Goal: Task Accomplishment & Management: Manage account settings

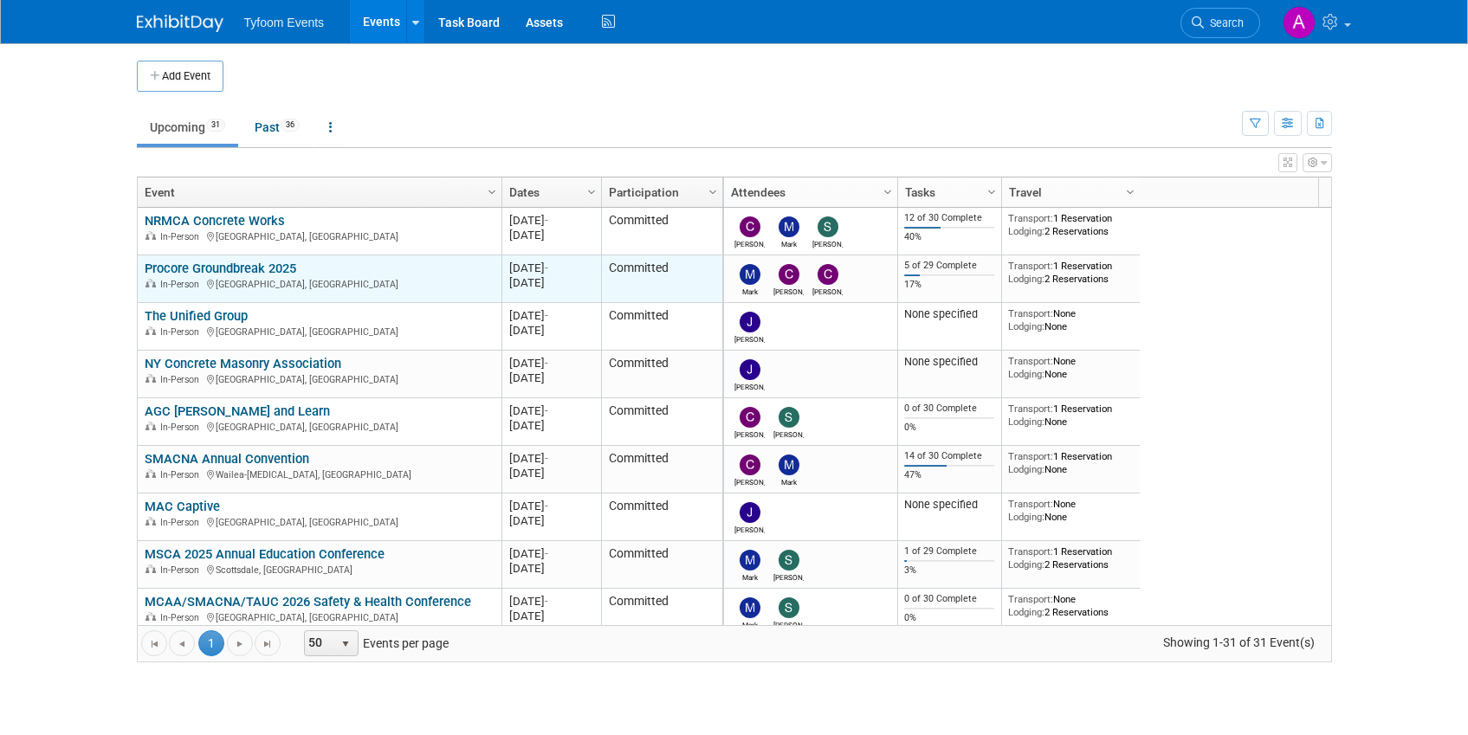
click at [213, 269] on link "Procore Groundbreak 2025" at bounding box center [221, 269] width 152 height 16
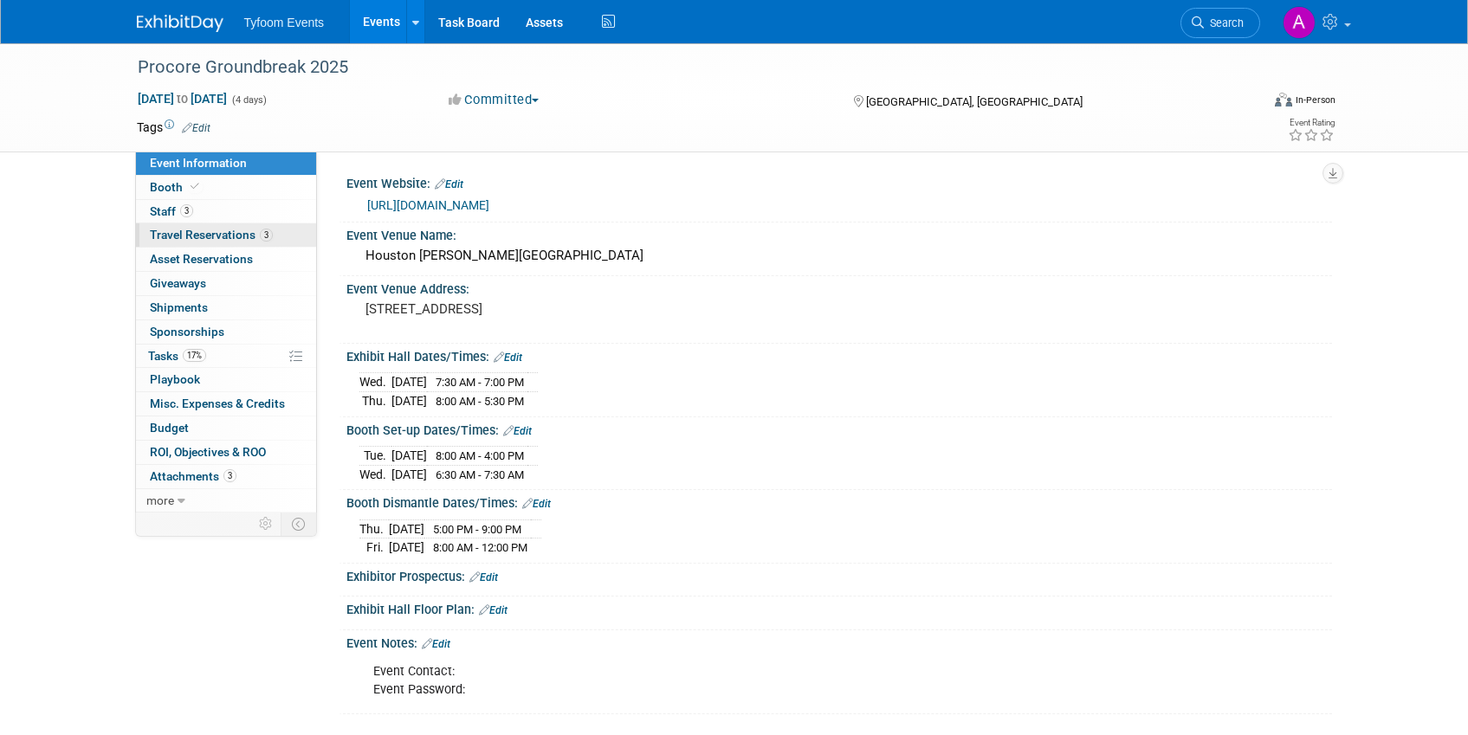
click at [214, 230] on span "Travel Reservations 3" at bounding box center [211, 235] width 123 height 14
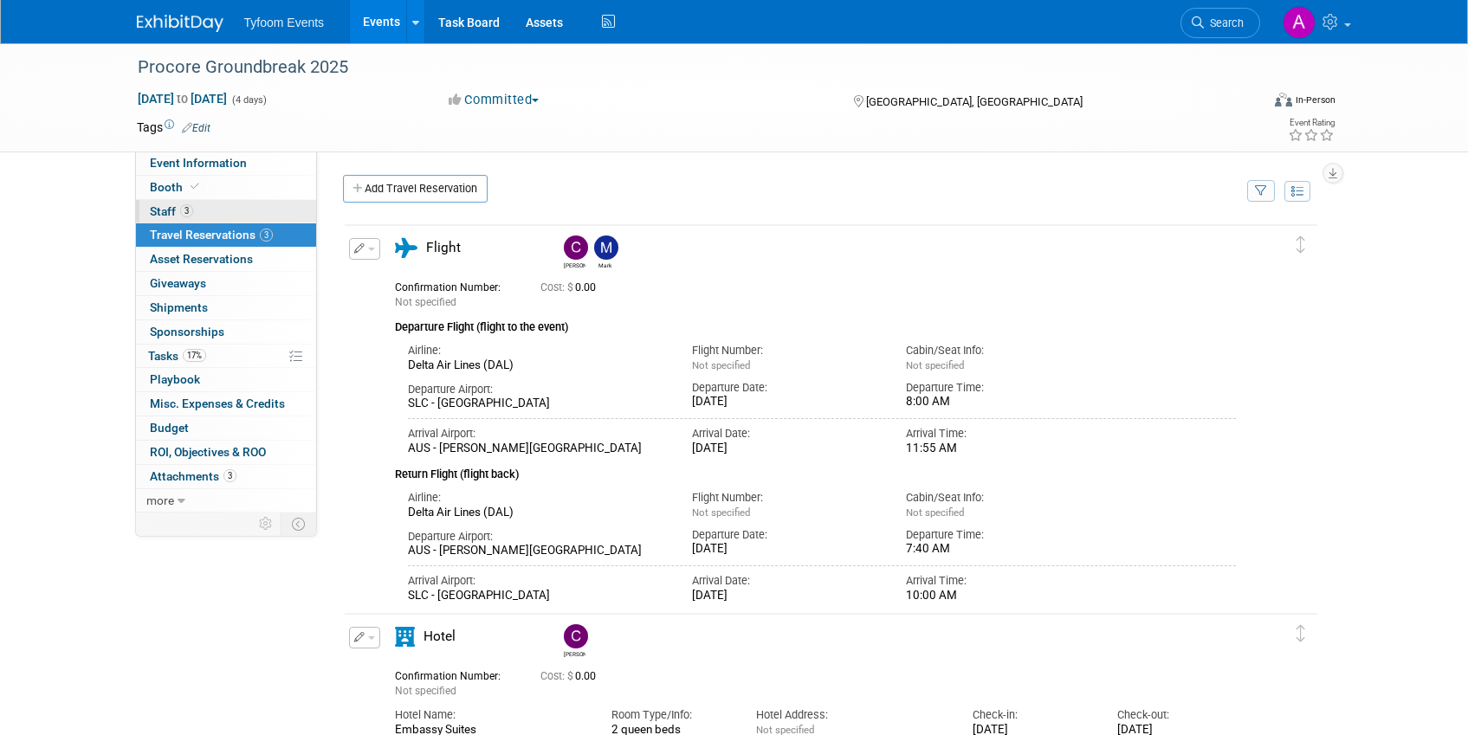
click at [165, 217] on span "Staff 3" at bounding box center [171, 211] width 43 height 14
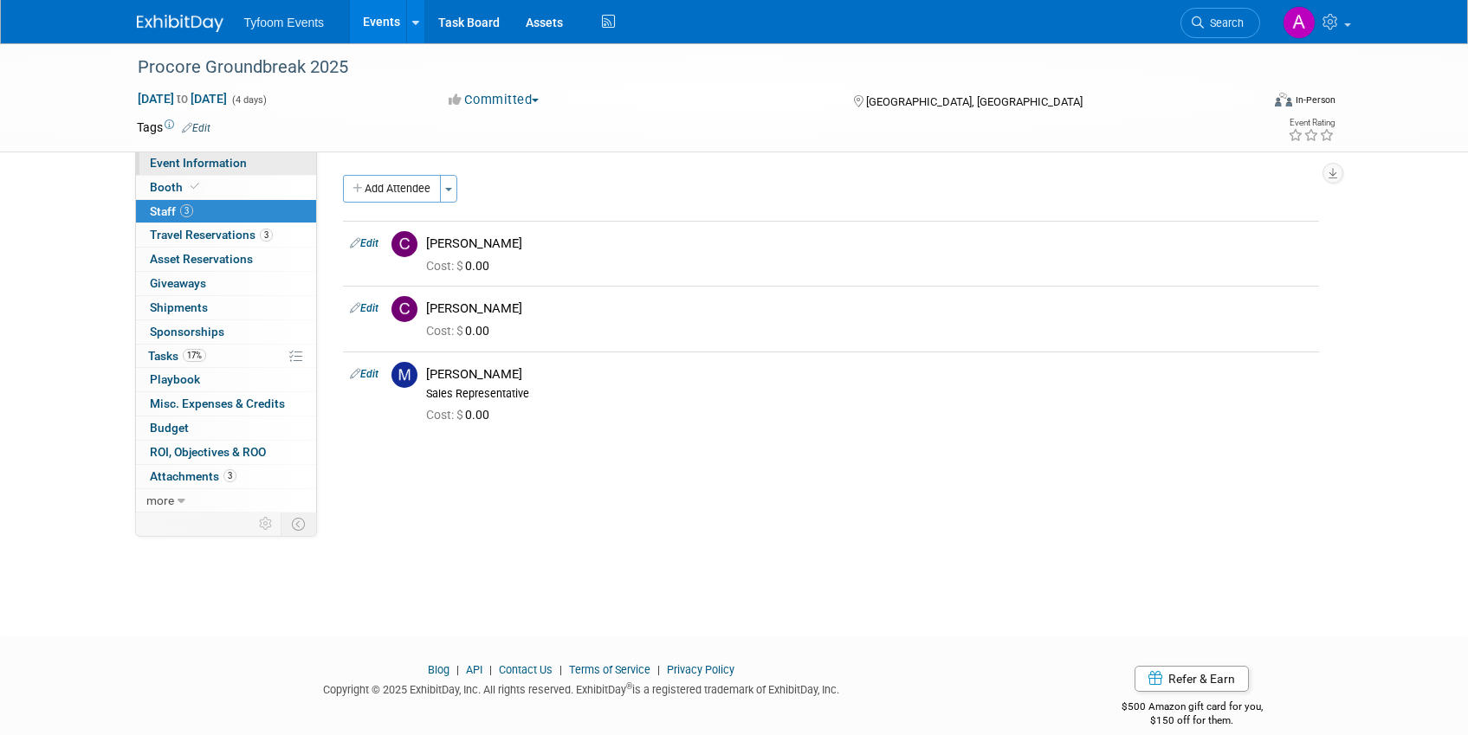
click at [213, 163] on span "Event Information" at bounding box center [198, 163] width 97 height 14
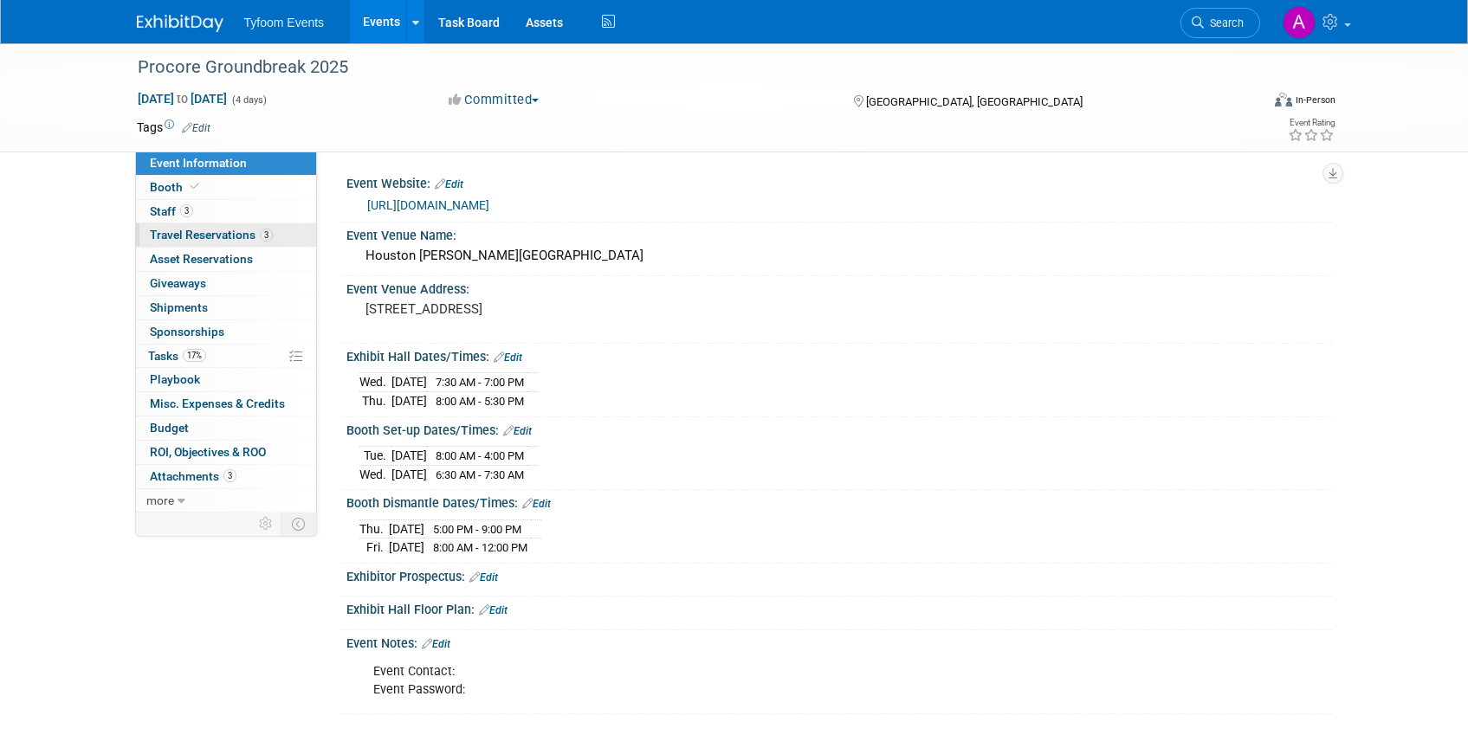
click at [176, 234] on span "Travel Reservations 3" at bounding box center [211, 235] width 123 height 14
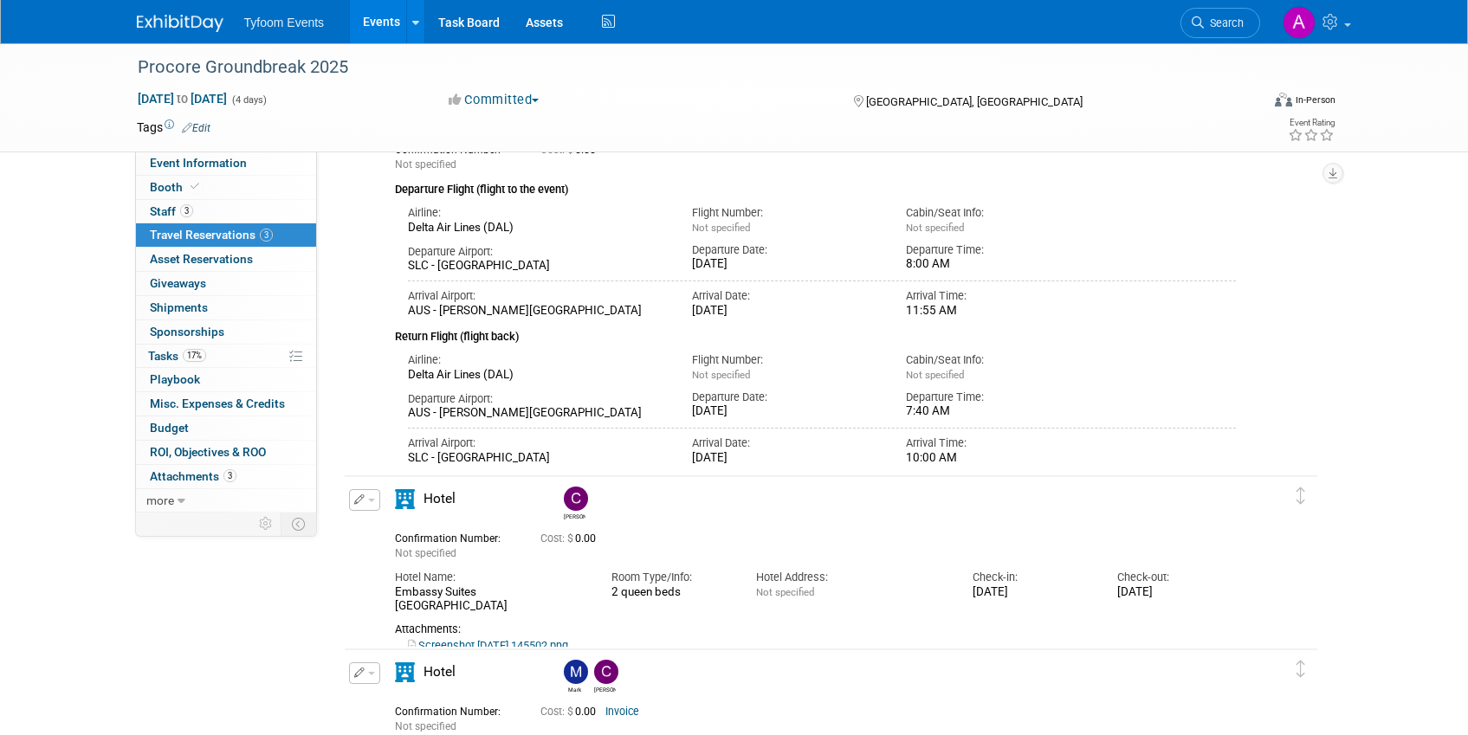
scroll to position [333, 0]
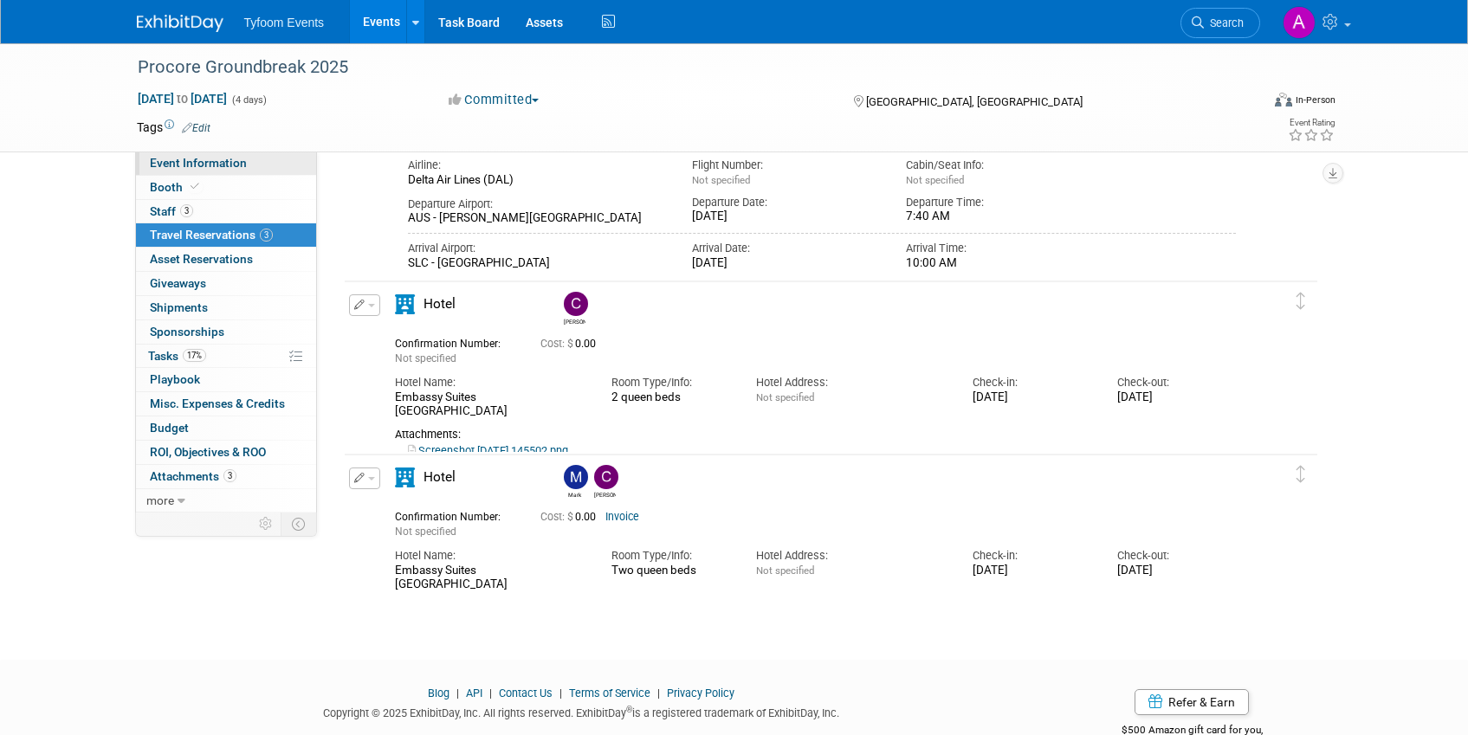
click at [200, 156] on span "Event Information" at bounding box center [198, 163] width 97 height 14
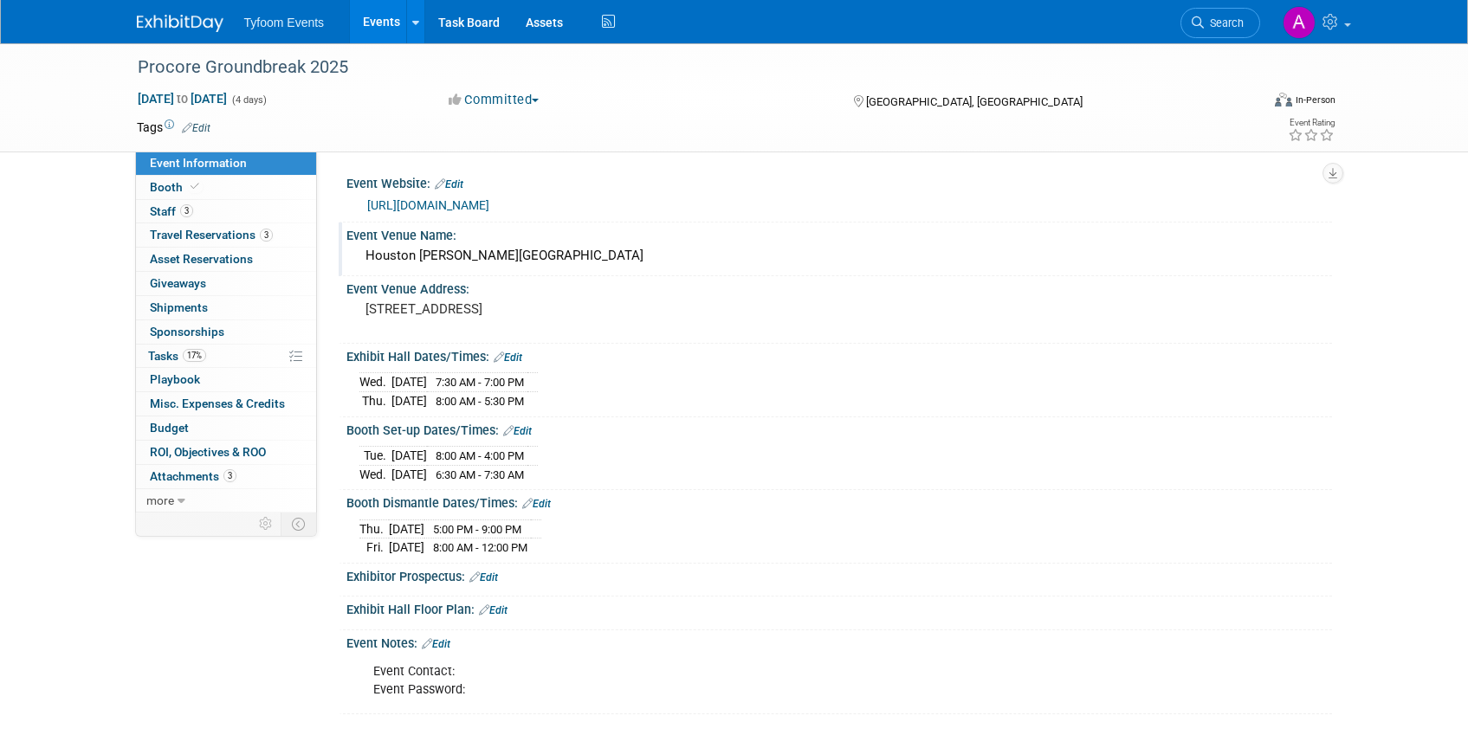
drag, startPoint x: 627, startPoint y: 255, endPoint x: 351, endPoint y: 260, distance: 276.3
click at [351, 260] on div "Houston George R. Brown Convention Center" at bounding box center [839, 256] width 986 height 29
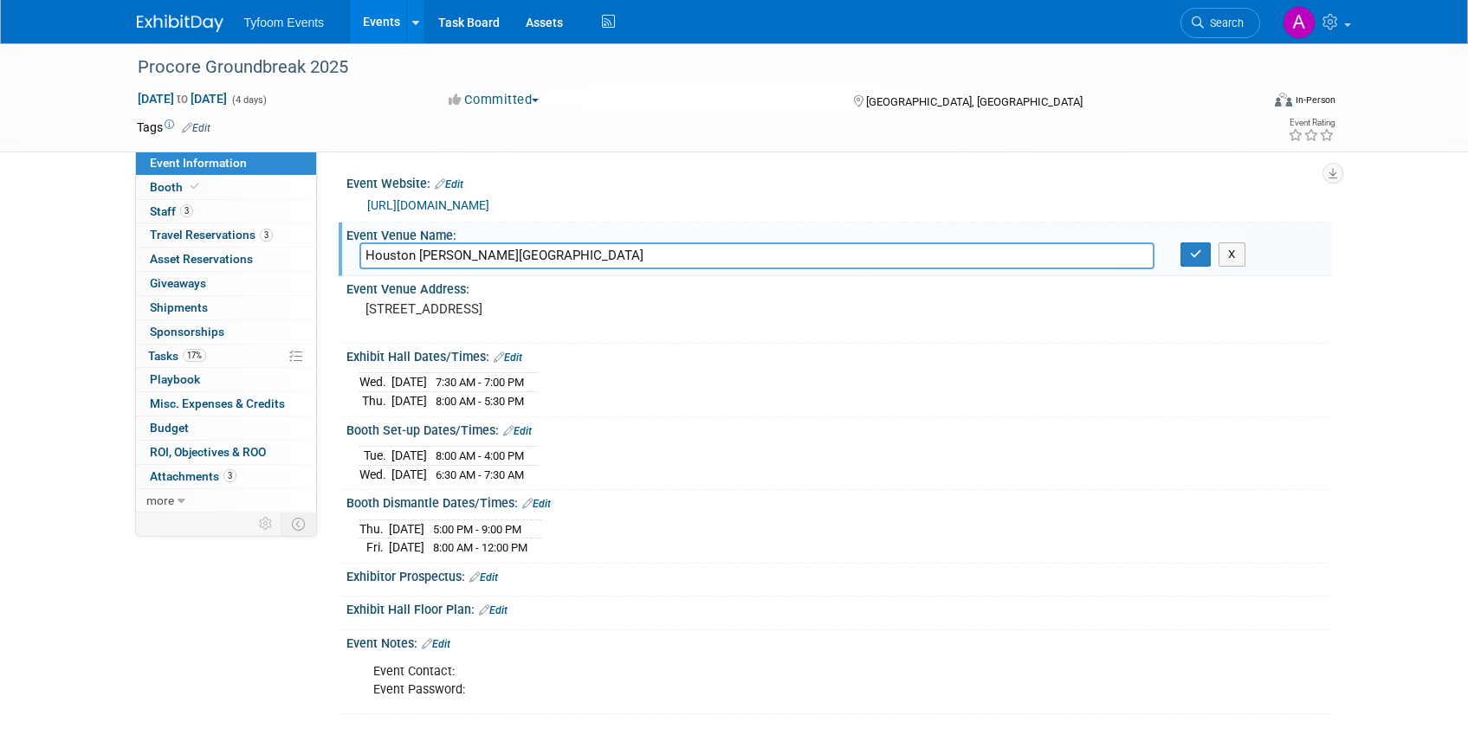
drag, startPoint x: 642, startPoint y: 254, endPoint x: 352, endPoint y: 261, distance: 289.4
click at [352, 261] on div "Houston George R. Brown Convention Center" at bounding box center [756, 255] width 821 height 27
click at [965, 316] on div "Event Venue Address: 1001 Avenida de las Americas Houston, TX 77010, US" at bounding box center [835, 309] width 993 height 67
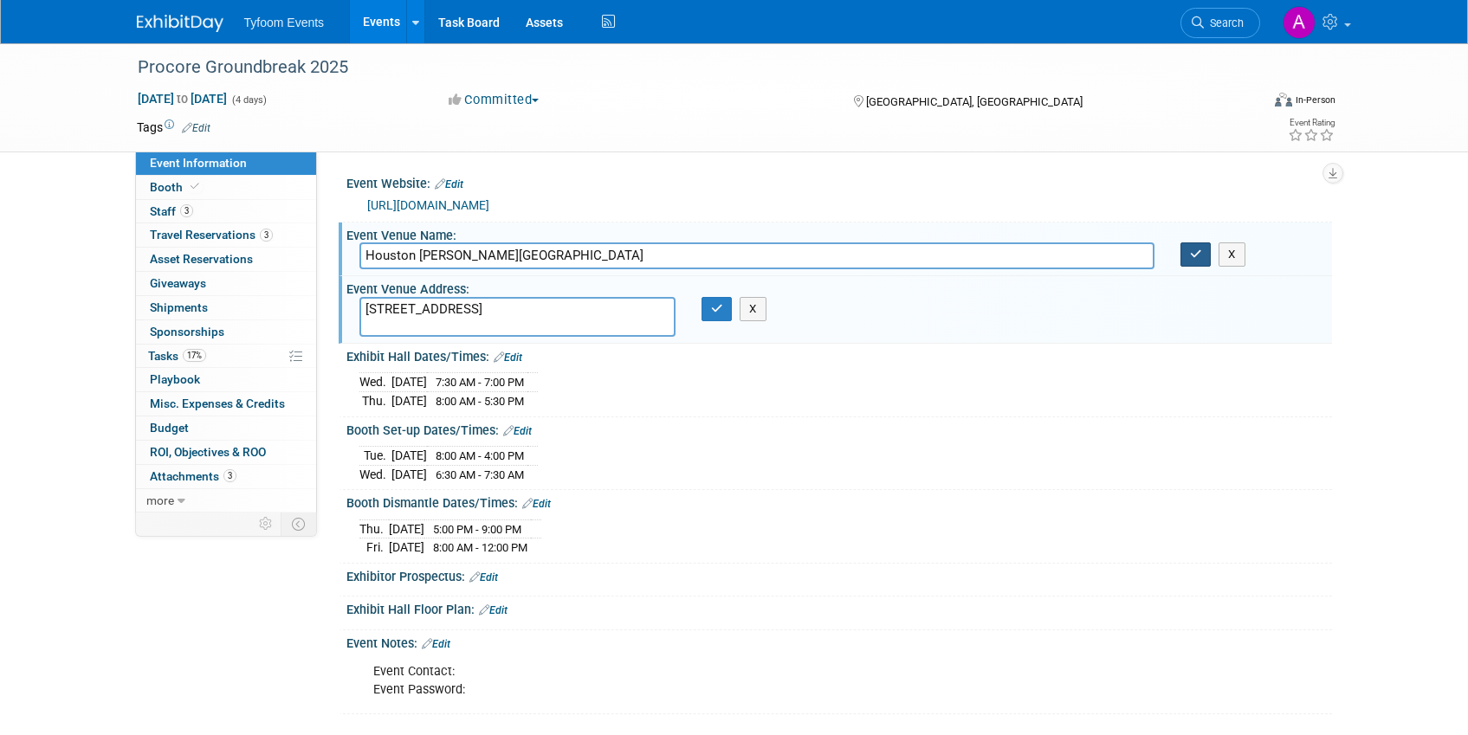
click at [1192, 253] on icon "button" at bounding box center [1196, 254] width 12 height 11
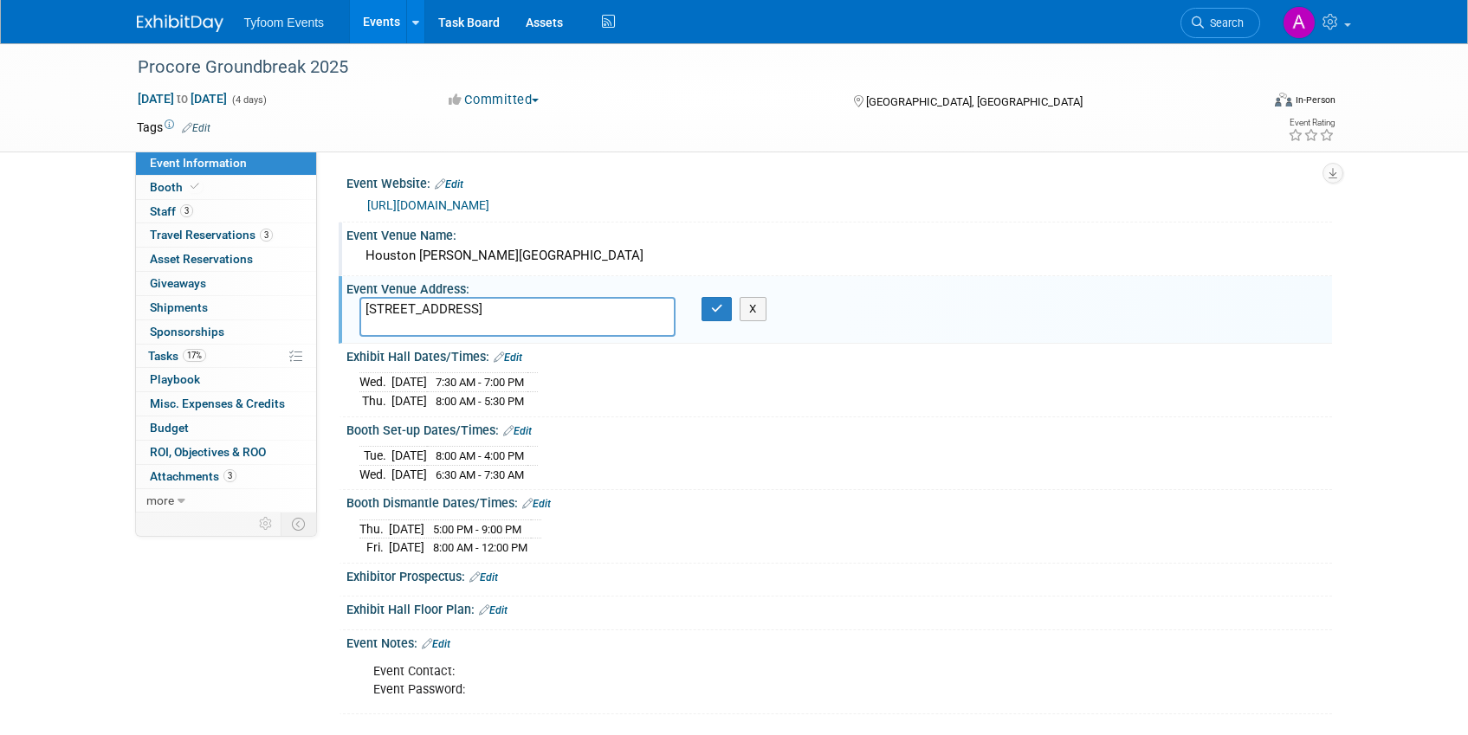
drag, startPoint x: 436, startPoint y: 325, endPoint x: 359, endPoint y: 310, distance: 78.5
click at [359, 310] on textarea "[STREET_ADDRESS]" at bounding box center [517, 317] width 316 height 40
click at [724, 310] on button "button" at bounding box center [717, 309] width 31 height 24
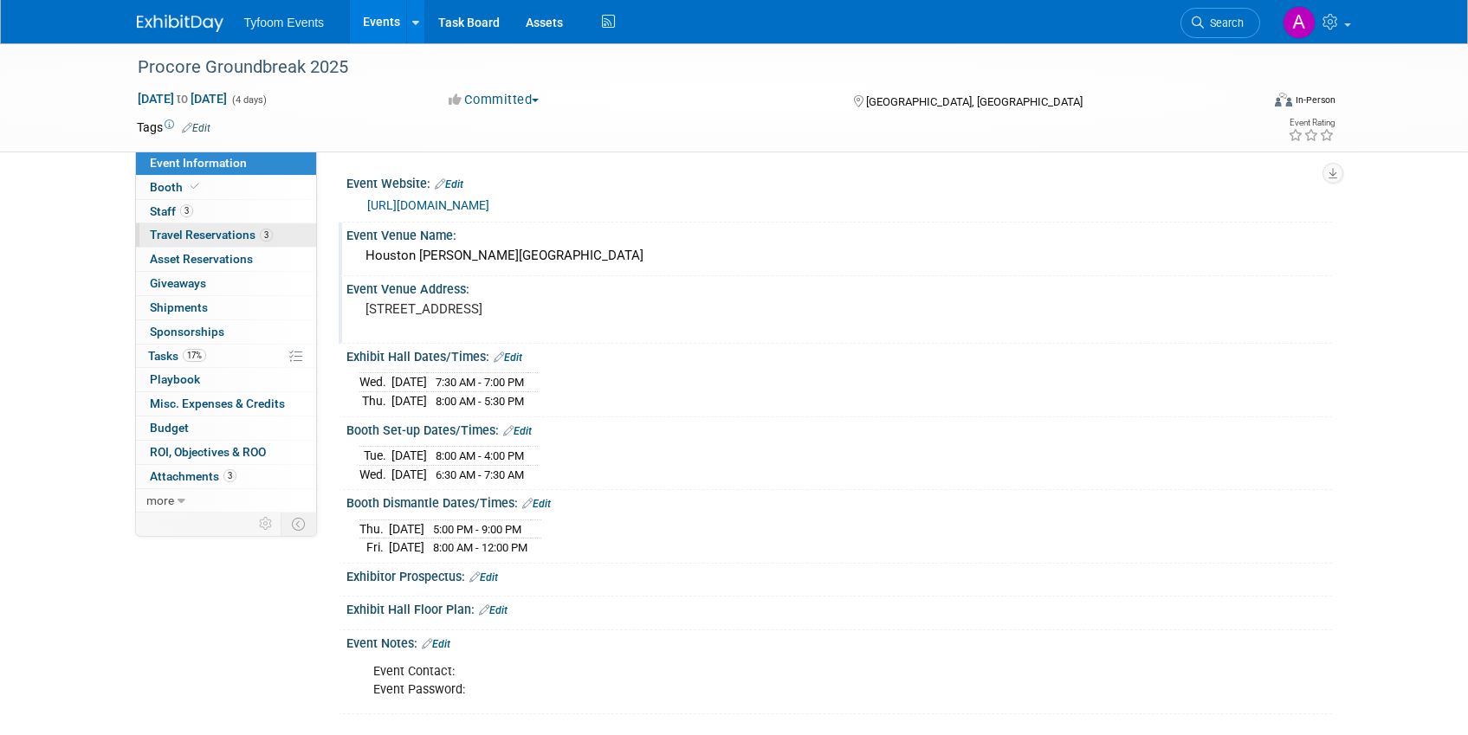
click at [203, 233] on span "Travel Reservations 3" at bounding box center [211, 235] width 123 height 14
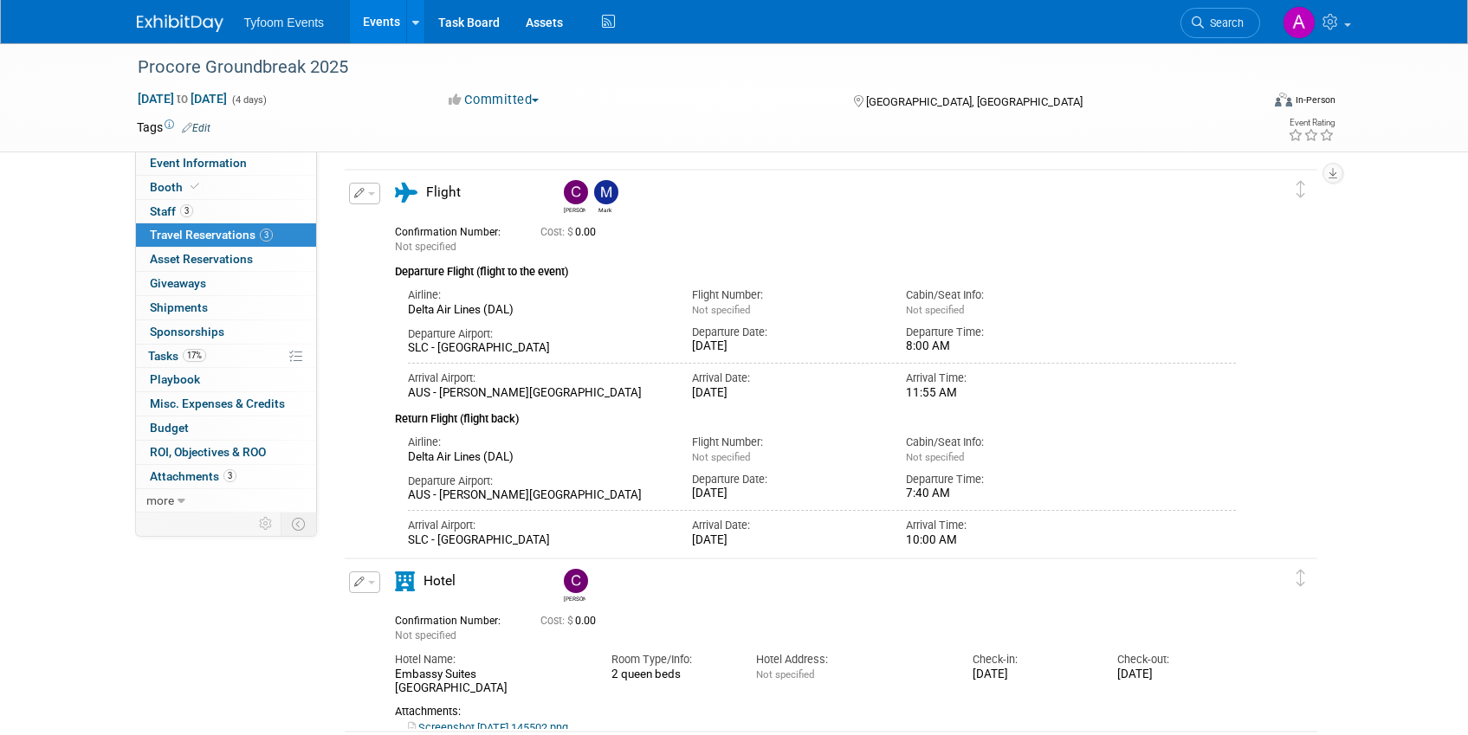
scroll to position [336, 0]
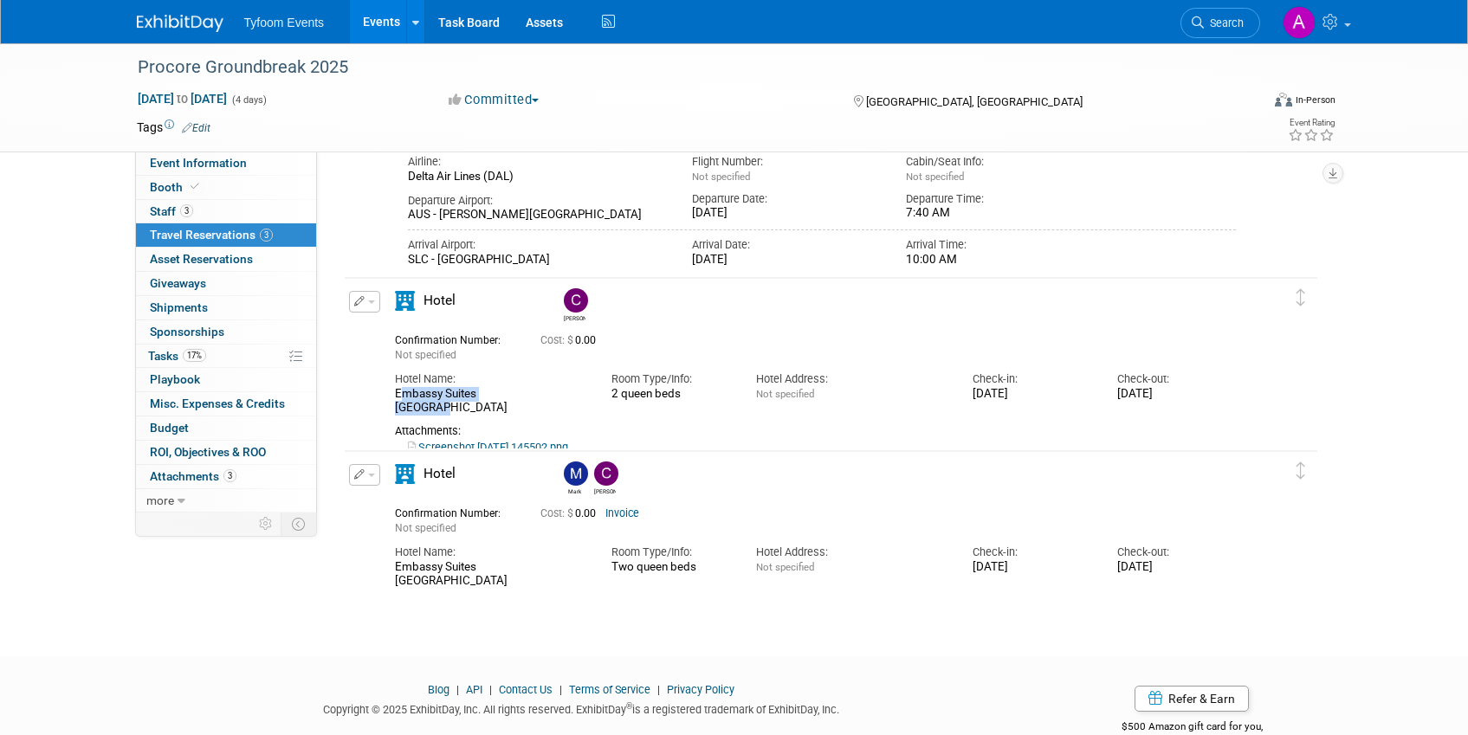
drag, startPoint x: 527, startPoint y: 392, endPoint x: 394, endPoint y: 392, distance: 132.5
click at [395, 392] on div "Embassy Suites Houston" at bounding box center [490, 401] width 191 height 29
copy div "Embassy Suites Houston"
click at [546, 441] on link "Screenshot 2025-06-24 145502.png" at bounding box center [488, 447] width 160 height 13
click at [227, 159] on span "Event Information" at bounding box center [198, 163] width 97 height 14
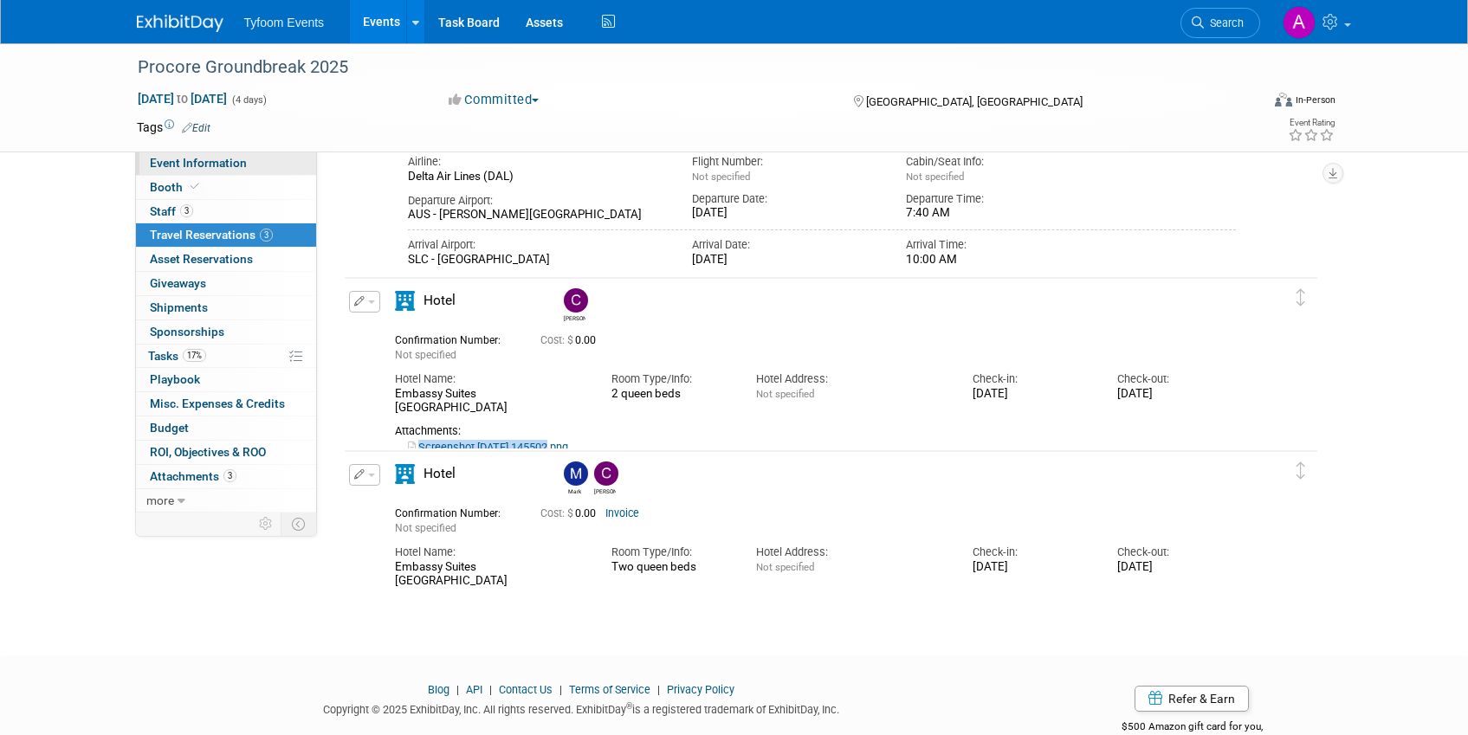
scroll to position [0, 0]
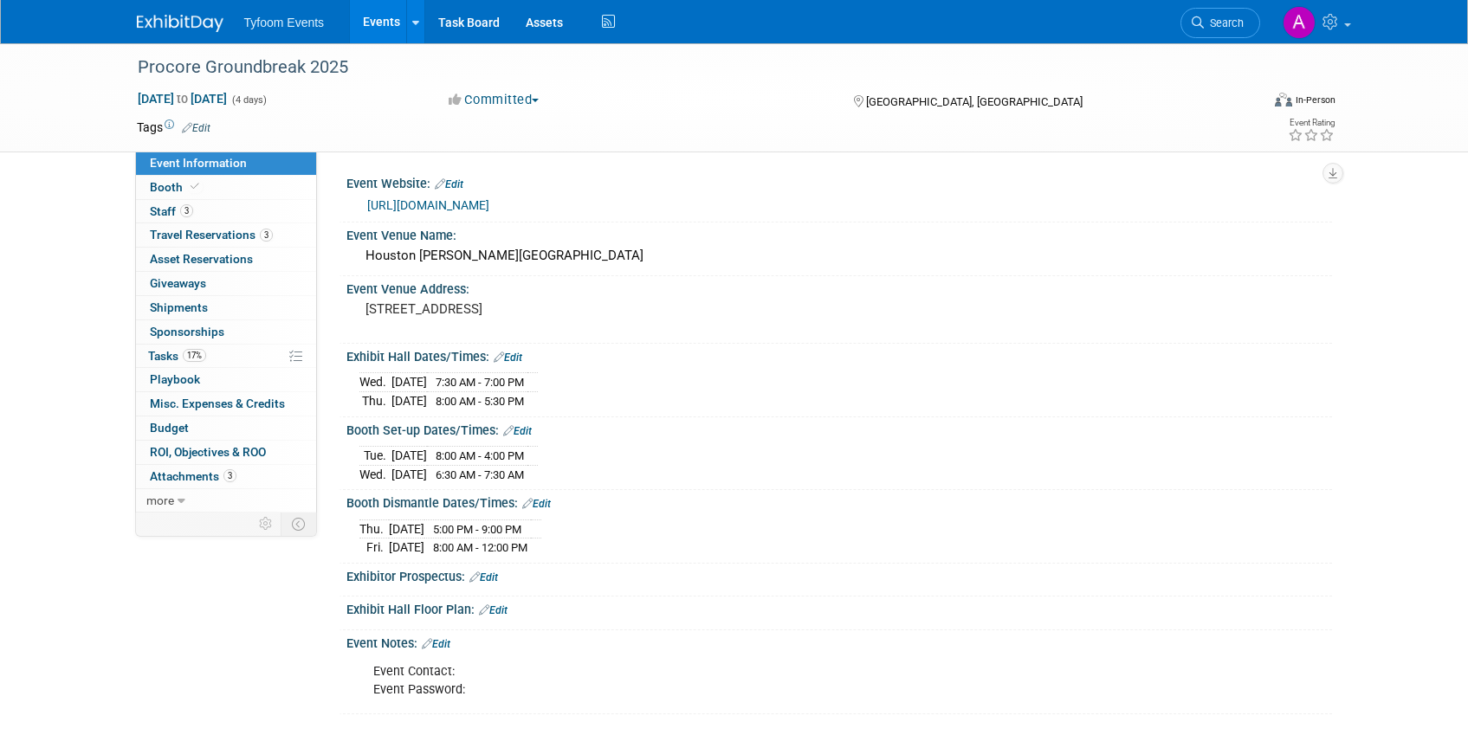
click at [489, 205] on link "[URL][DOMAIN_NAME]" at bounding box center [428, 205] width 122 height 14
click at [162, 188] on span "Booth" at bounding box center [176, 187] width 53 height 14
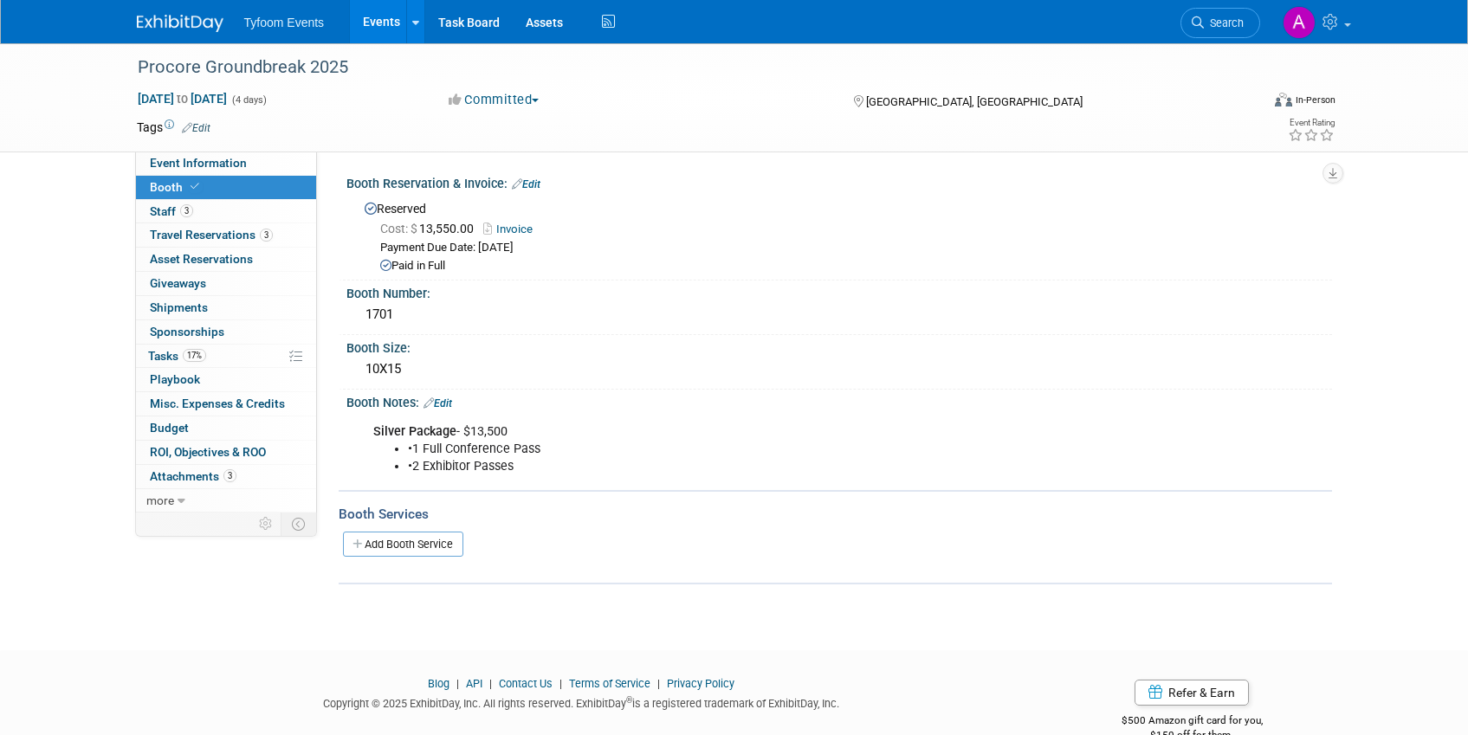
click at [521, 228] on link "Invoice" at bounding box center [512, 229] width 58 height 13
click at [159, 214] on span "Staff 3" at bounding box center [171, 211] width 43 height 14
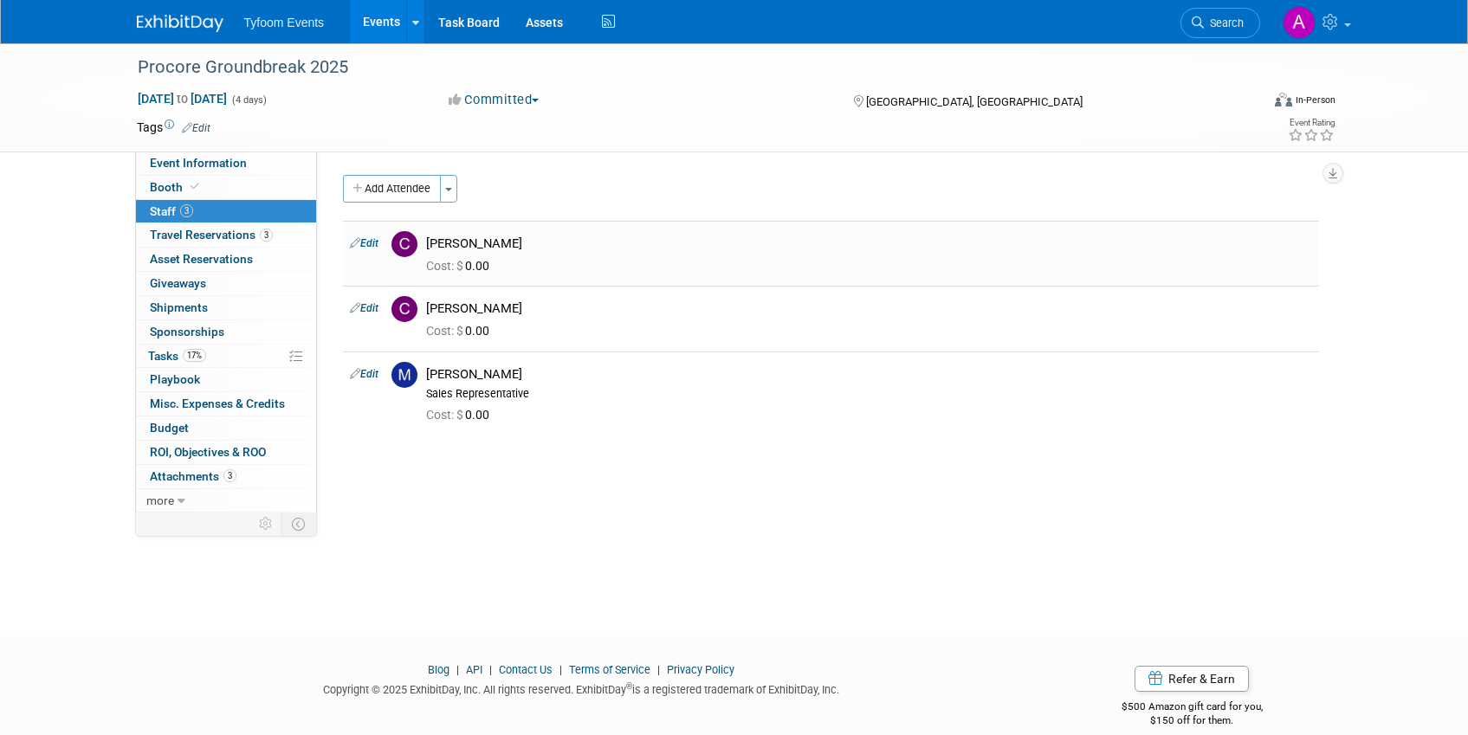
click at [480, 243] on div "Chris Walker" at bounding box center [869, 244] width 886 height 16
click at [177, 352] on span "Tasks 17%" at bounding box center [177, 356] width 58 height 14
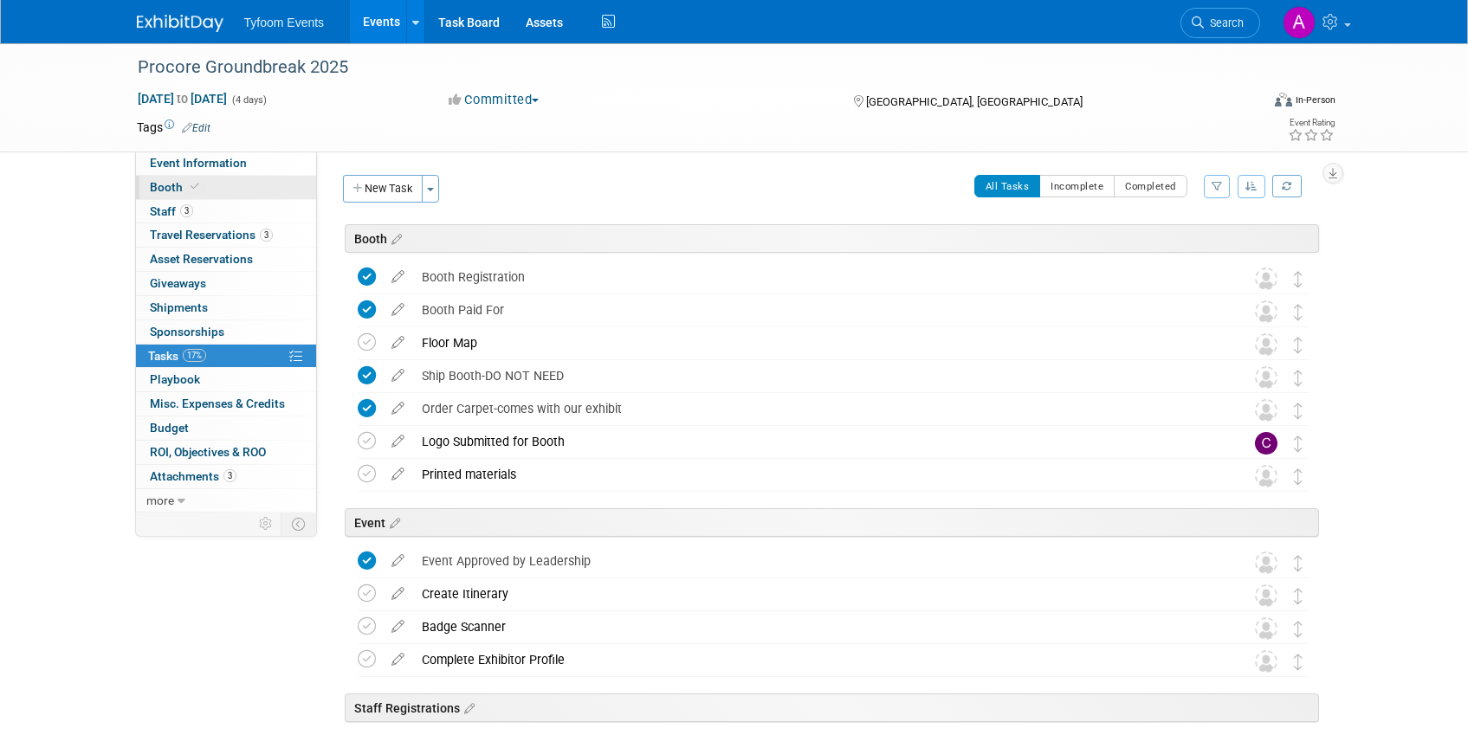
click at [178, 191] on span "Booth" at bounding box center [176, 187] width 53 height 14
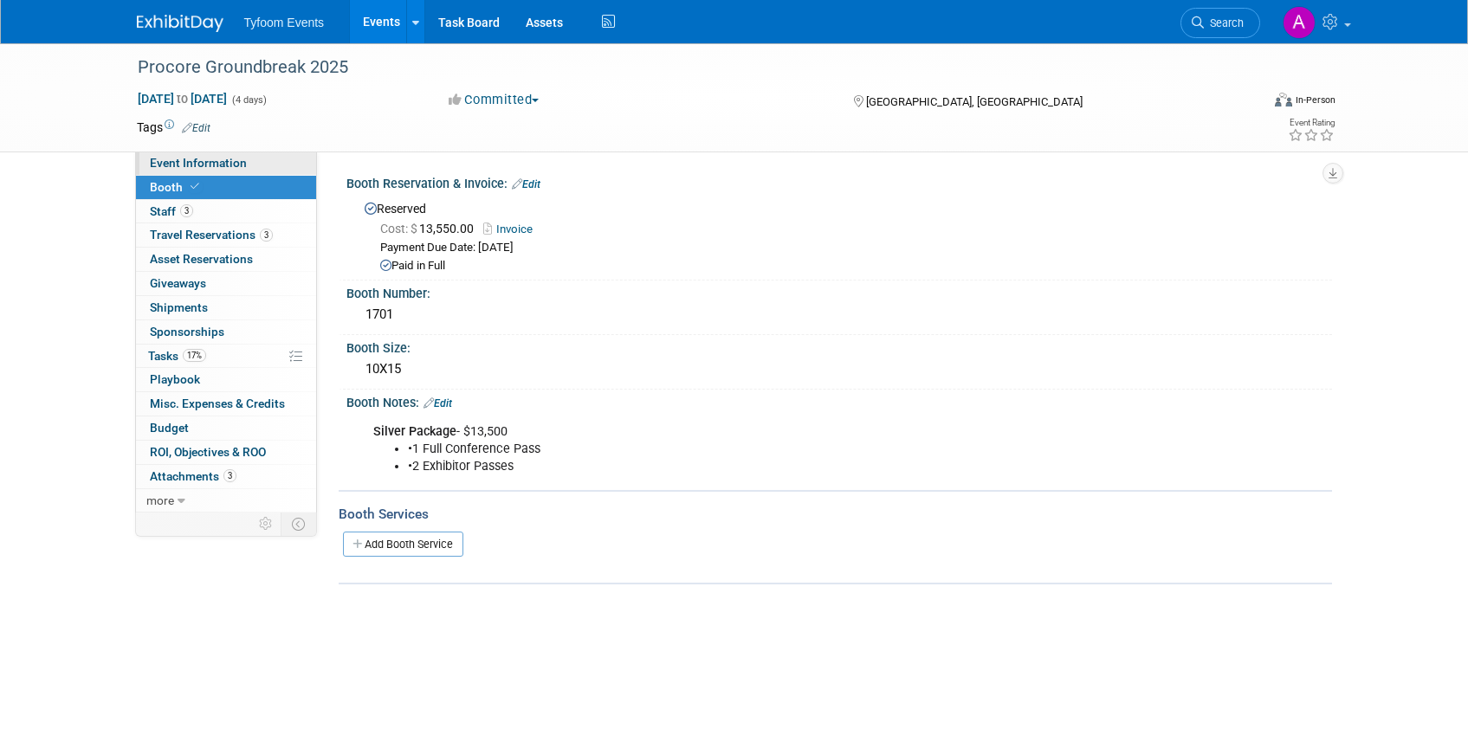
click at [204, 163] on span "Event Information" at bounding box center [198, 163] width 97 height 14
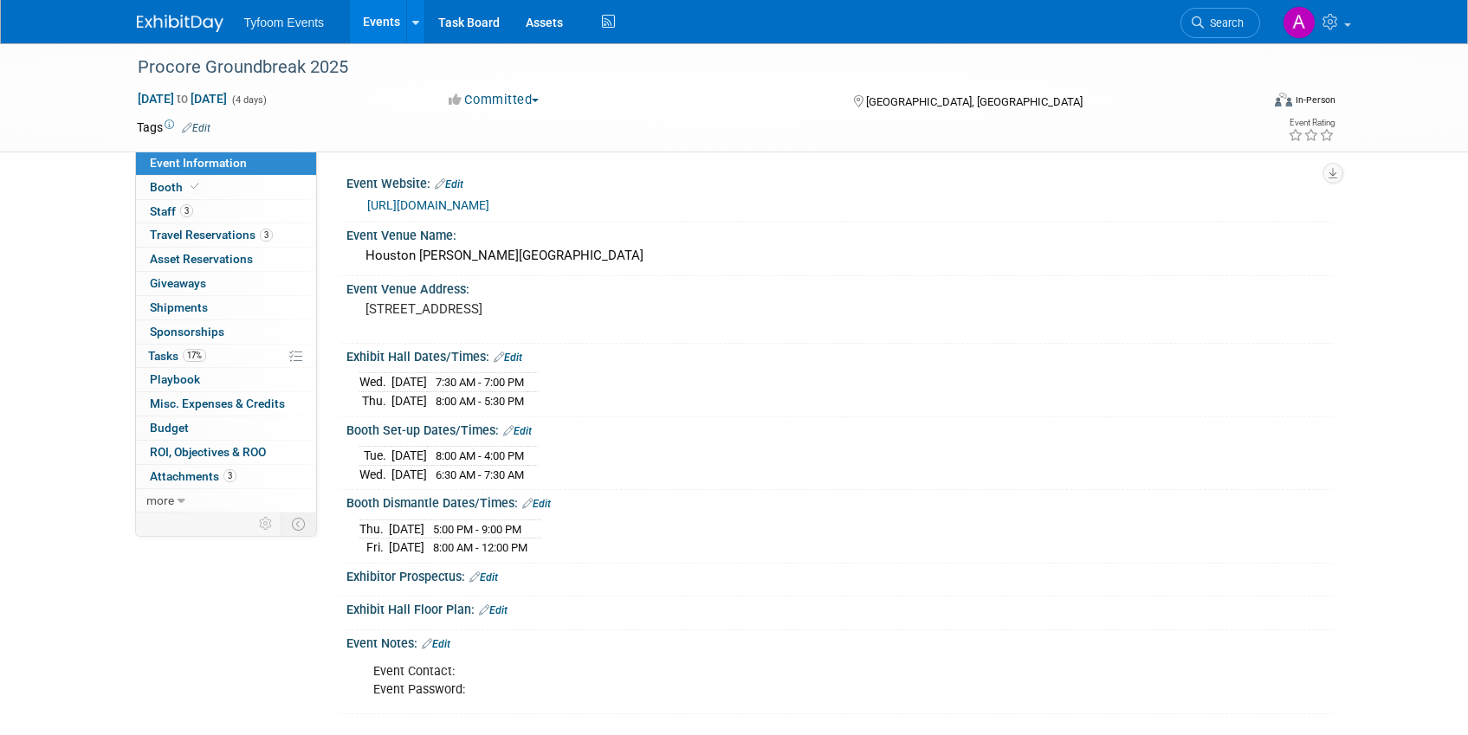
scroll to position [14, 0]
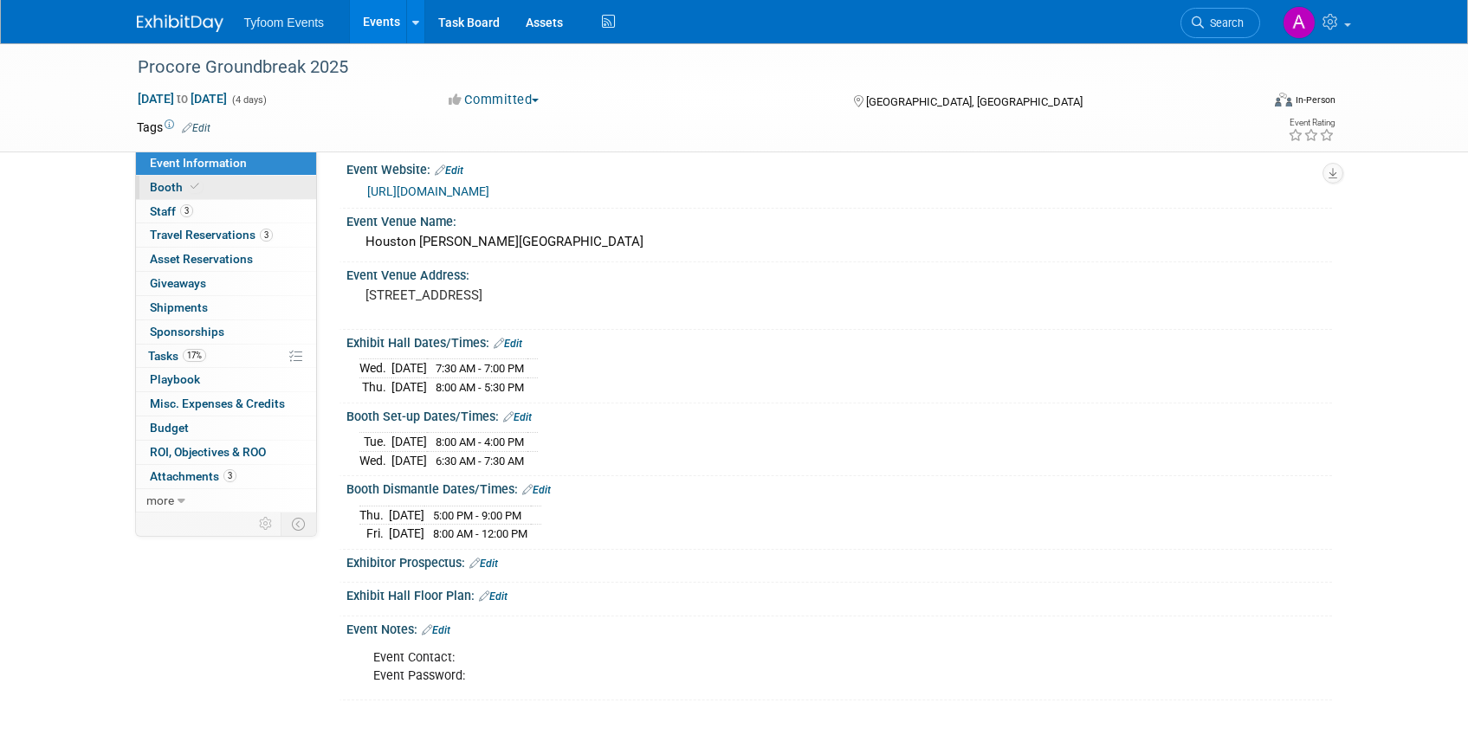
click at [158, 186] on span "Booth" at bounding box center [176, 187] width 53 height 14
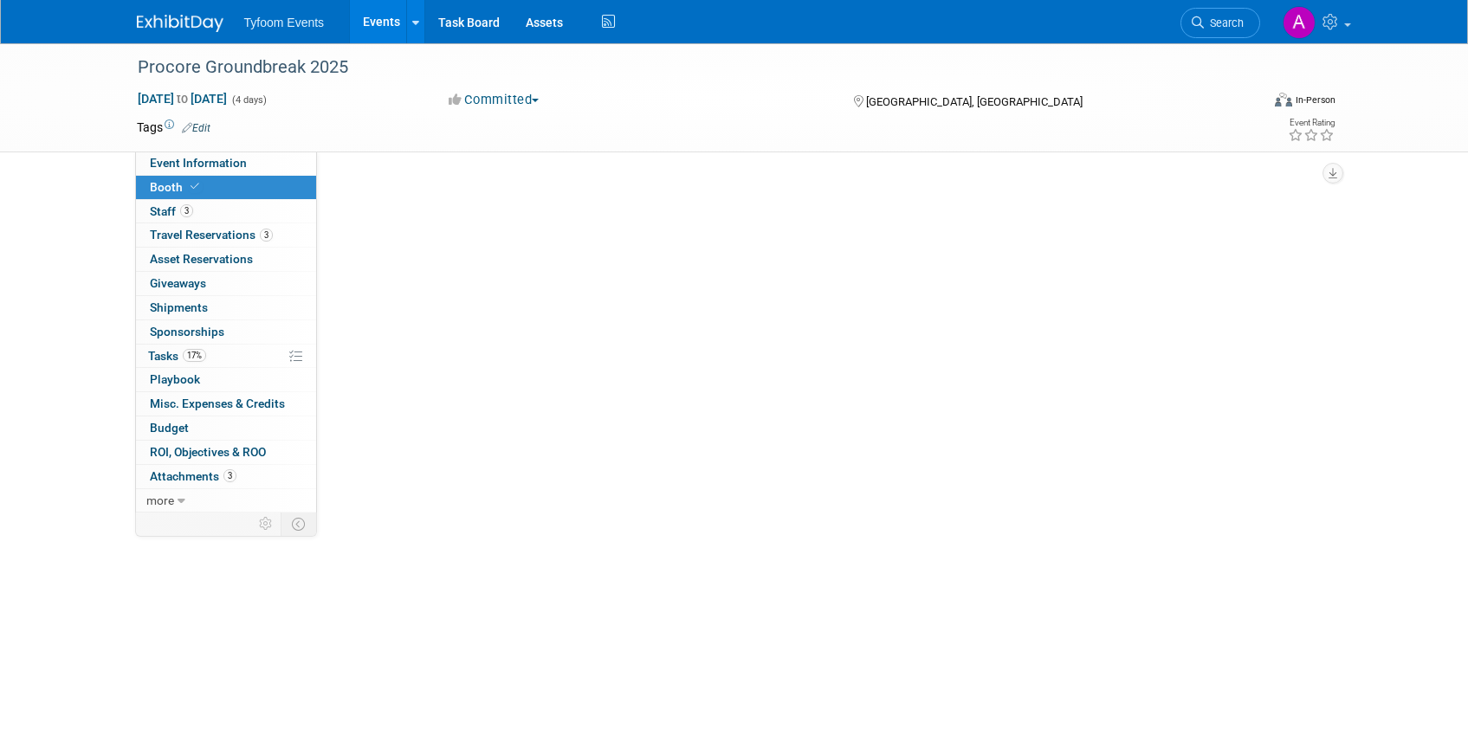
scroll to position [0, 0]
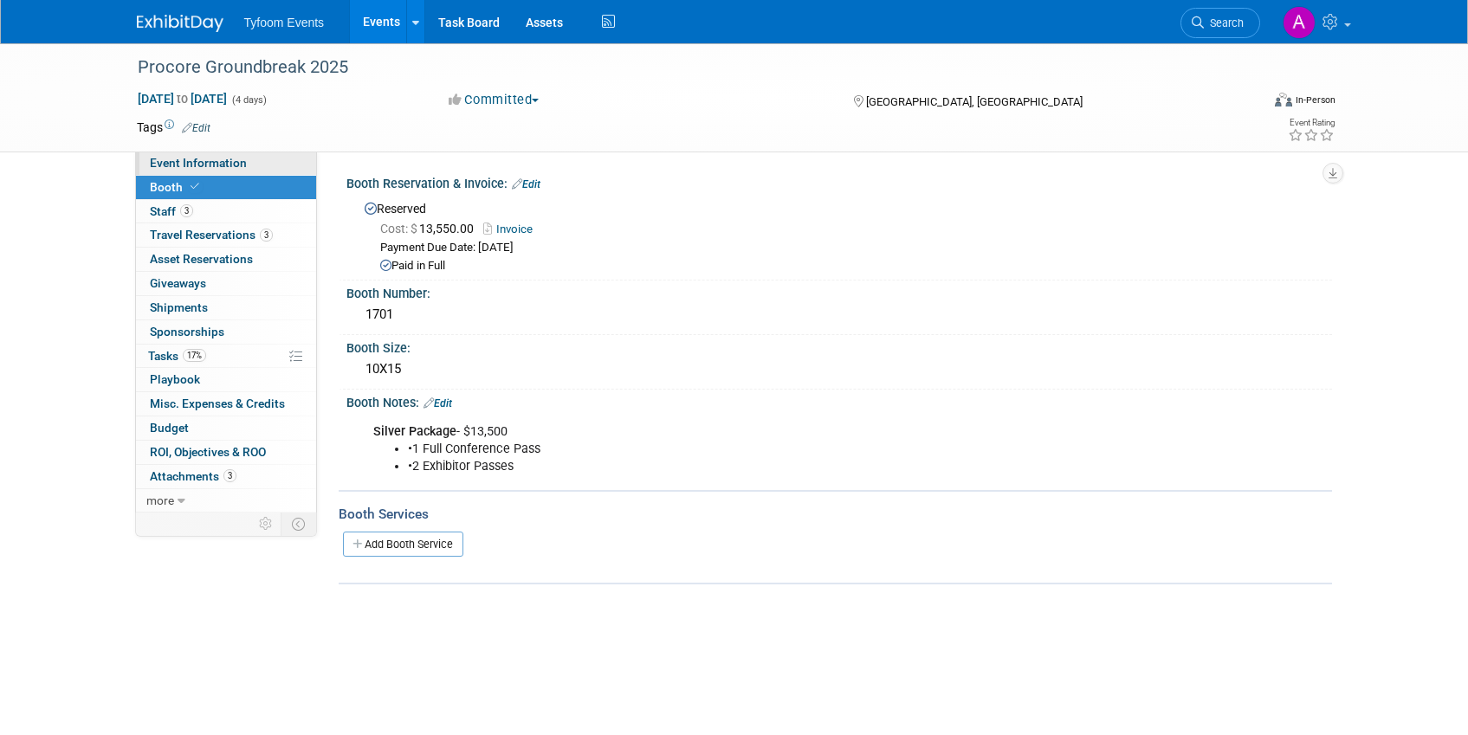
click at [200, 160] on span "Event Information" at bounding box center [198, 163] width 97 height 14
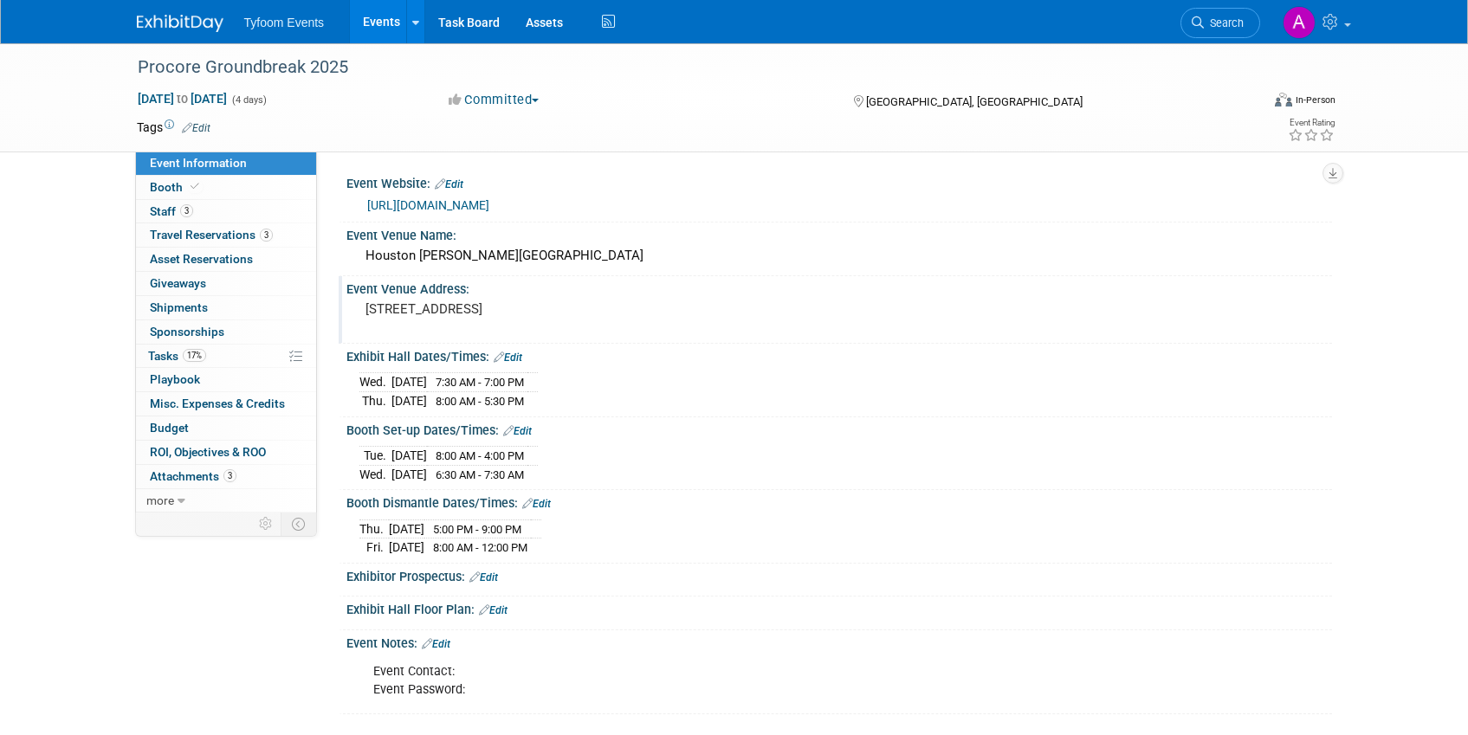
scroll to position [14, 0]
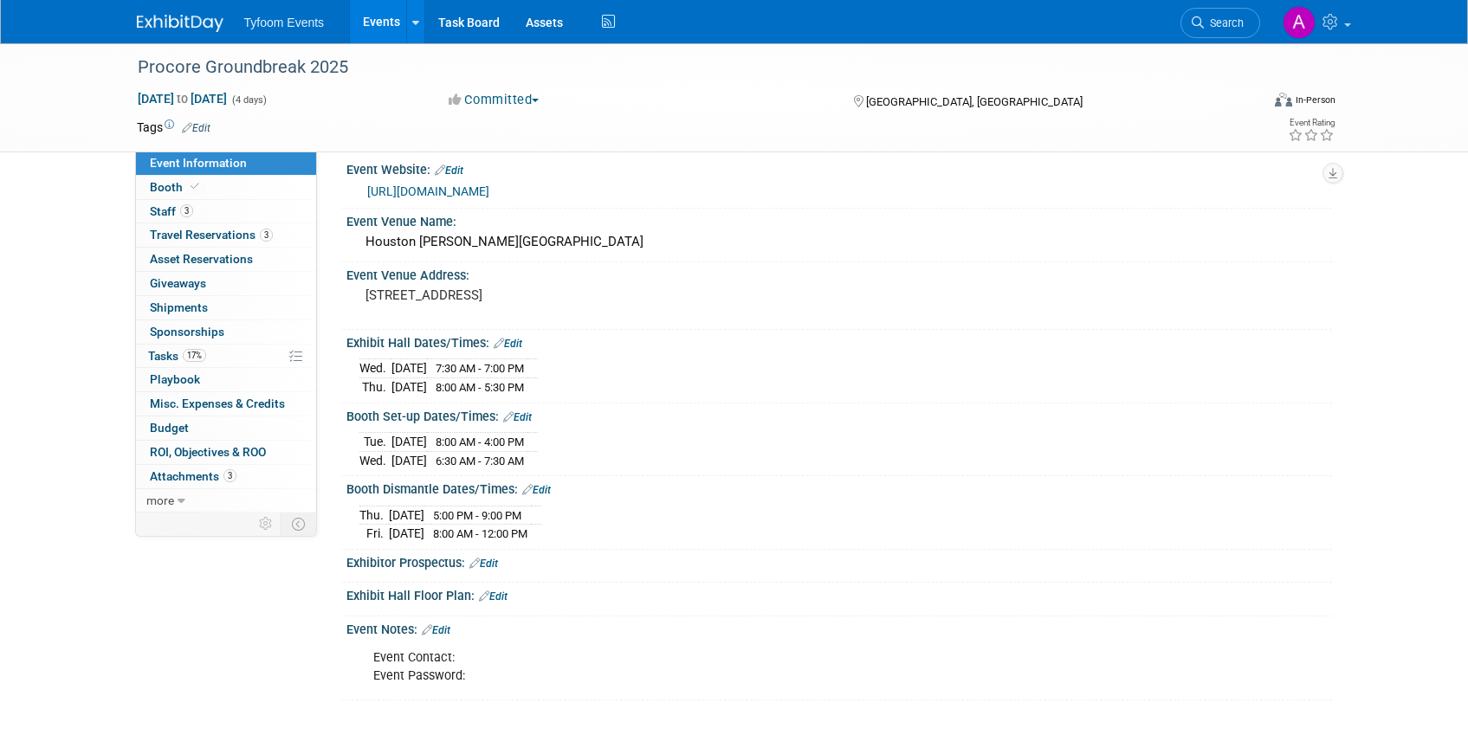
click at [489, 194] on link "[URL][DOMAIN_NAME]" at bounding box center [428, 191] width 122 height 14
click at [174, 209] on span "Staff 3" at bounding box center [171, 211] width 43 height 14
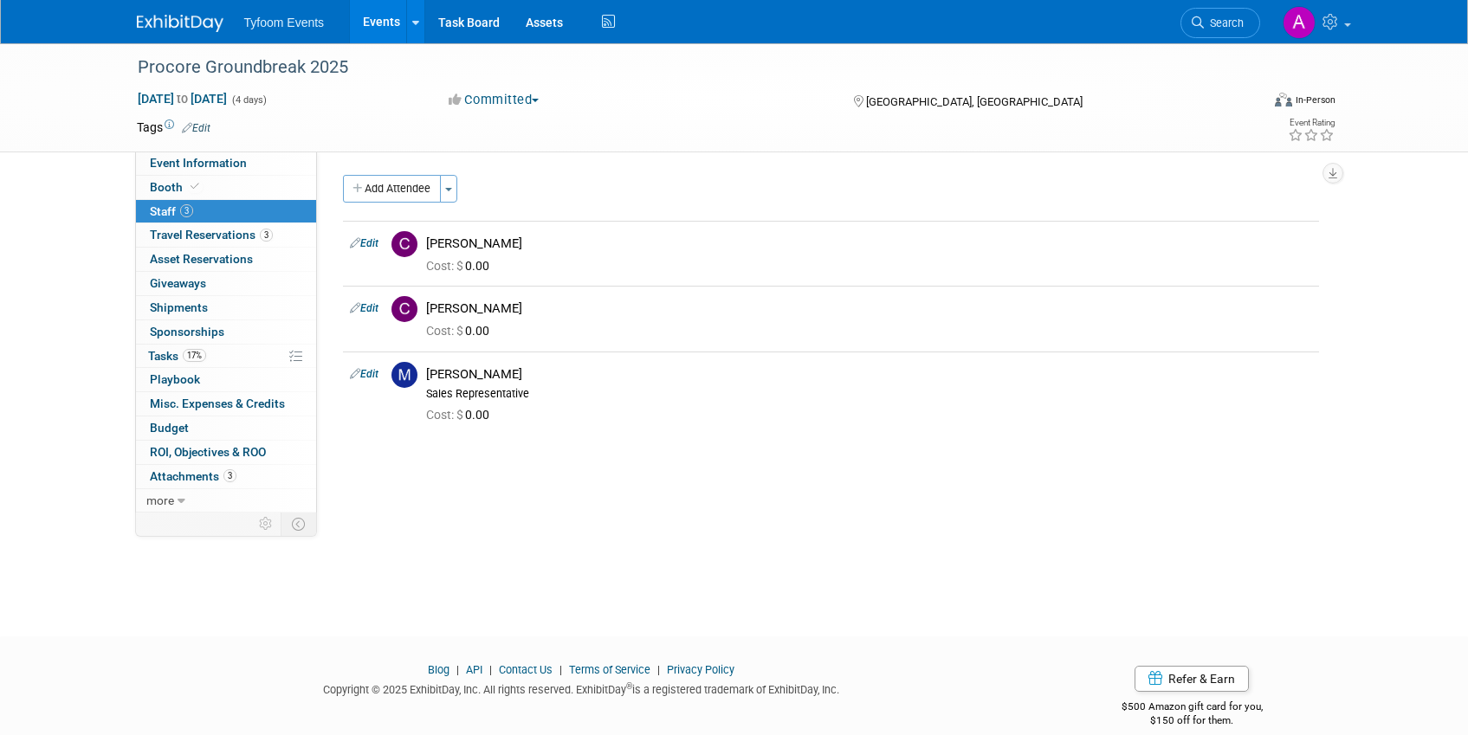
click at [365, 373] on link "Edit" at bounding box center [364, 374] width 29 height 12
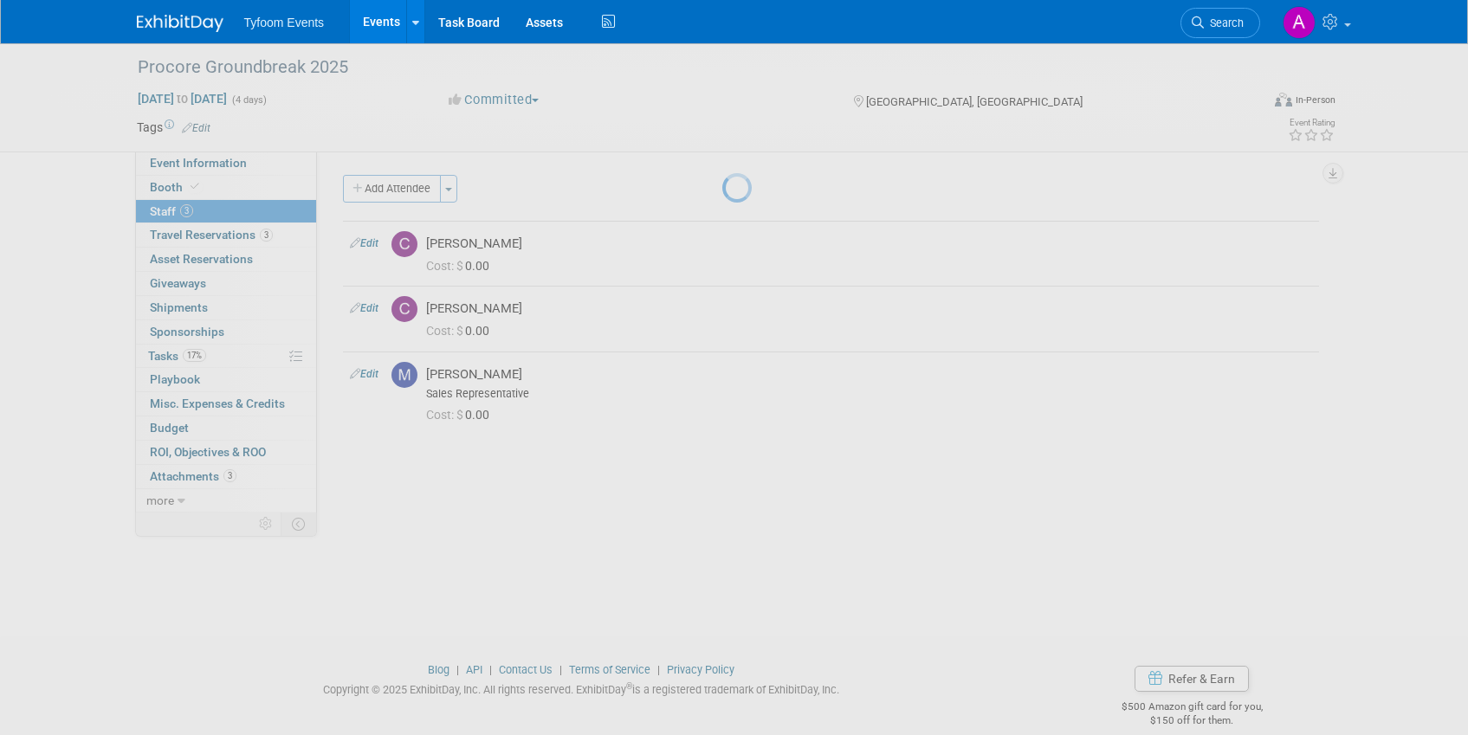
select select "248bcaaf-92d9-4fa4-9c8e-728a2f586638"
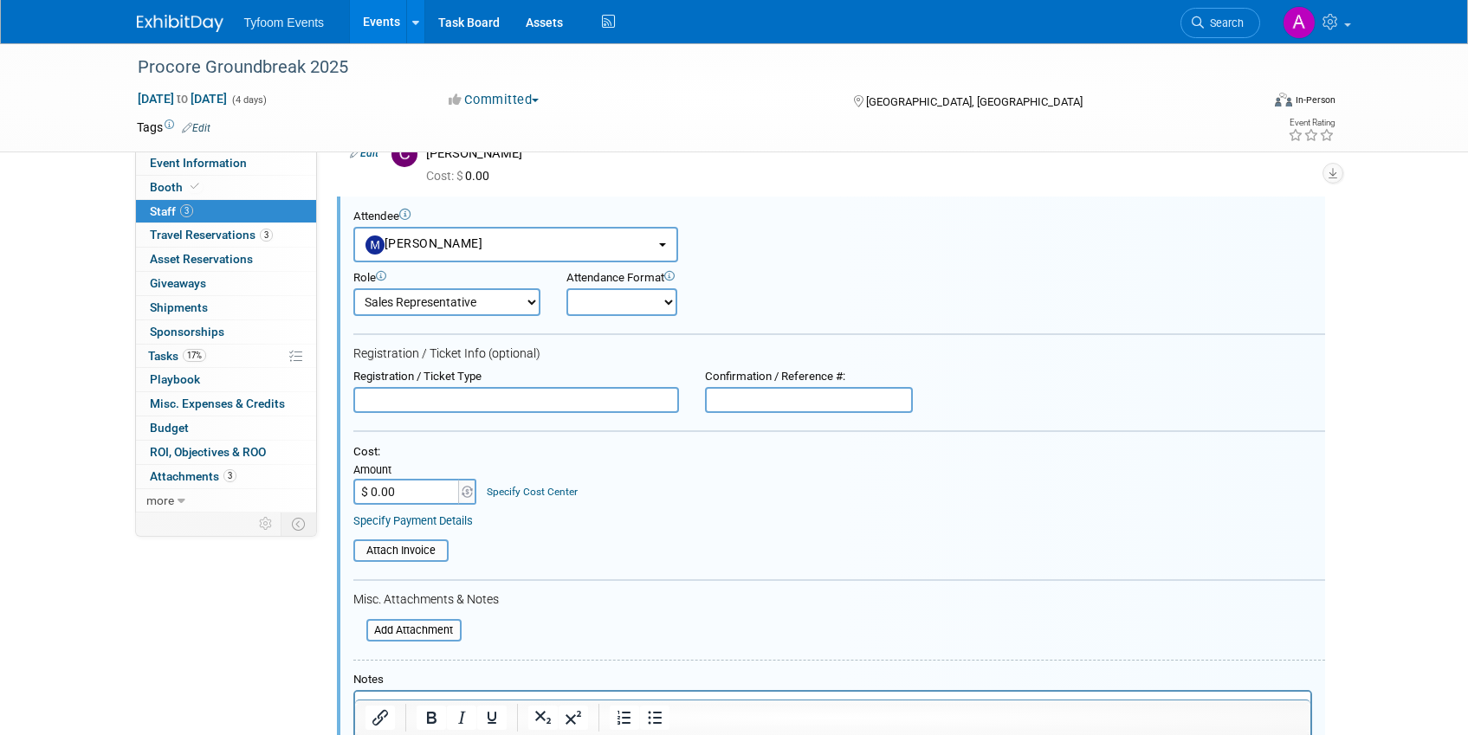
click at [408, 398] on input "text" at bounding box center [516, 400] width 326 height 26
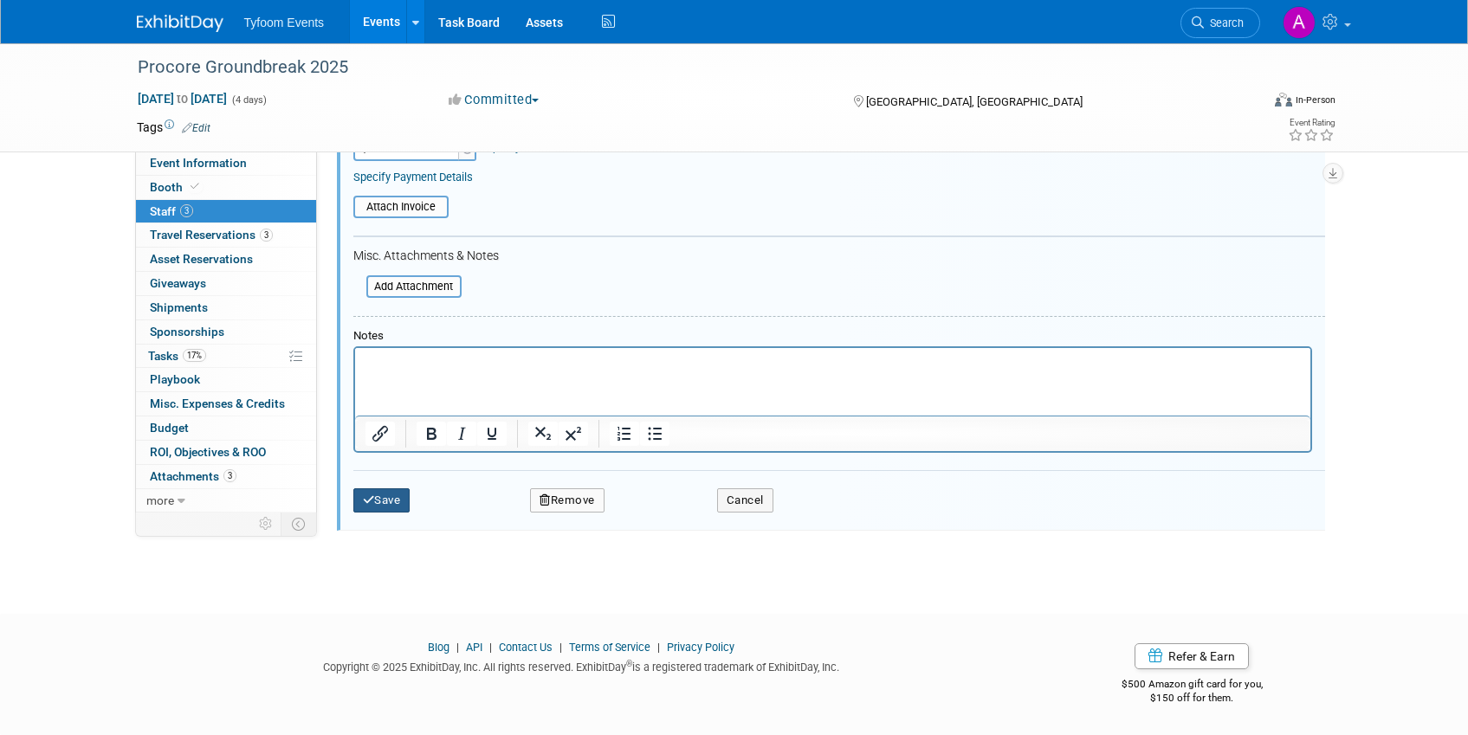
type input "Full Conference"
click at [384, 497] on button "Save" at bounding box center [381, 500] width 57 height 24
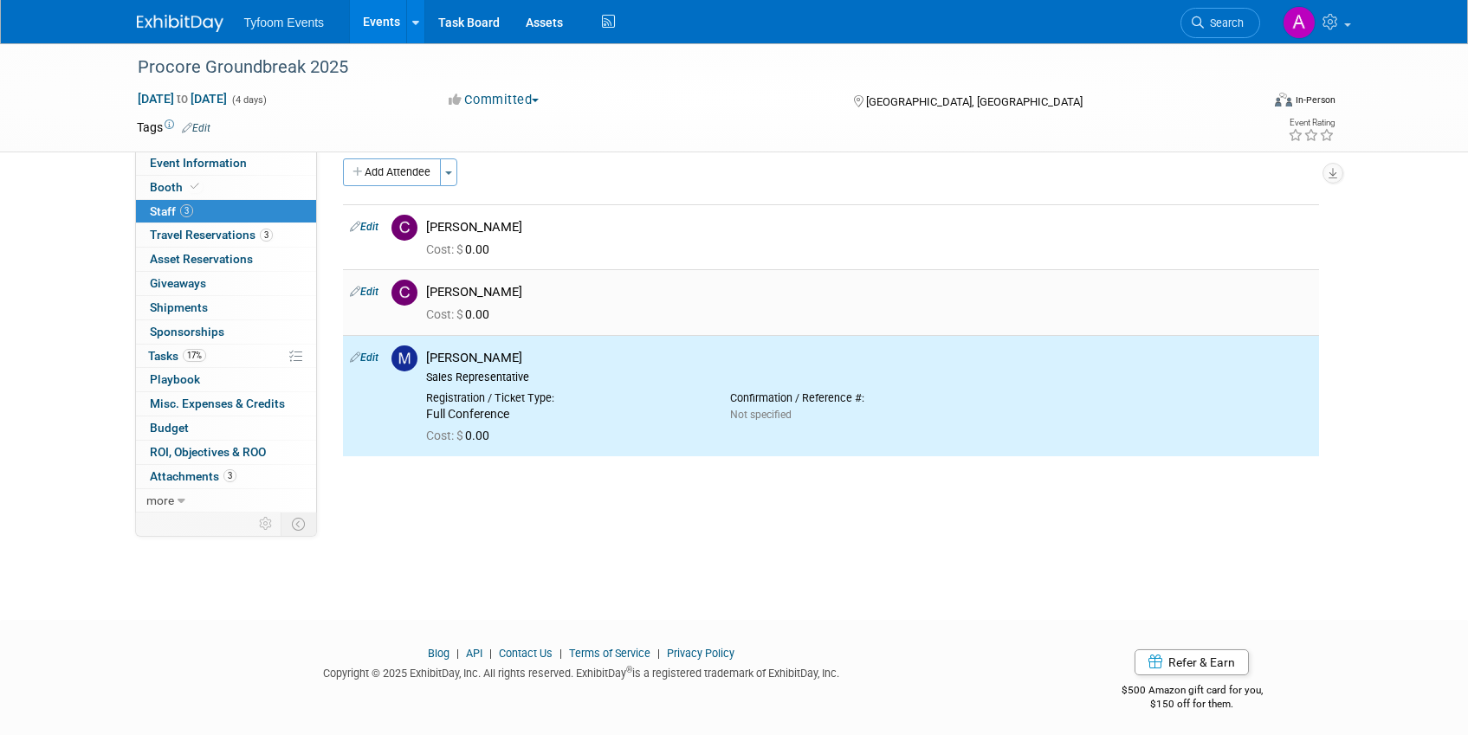
scroll to position [4, 0]
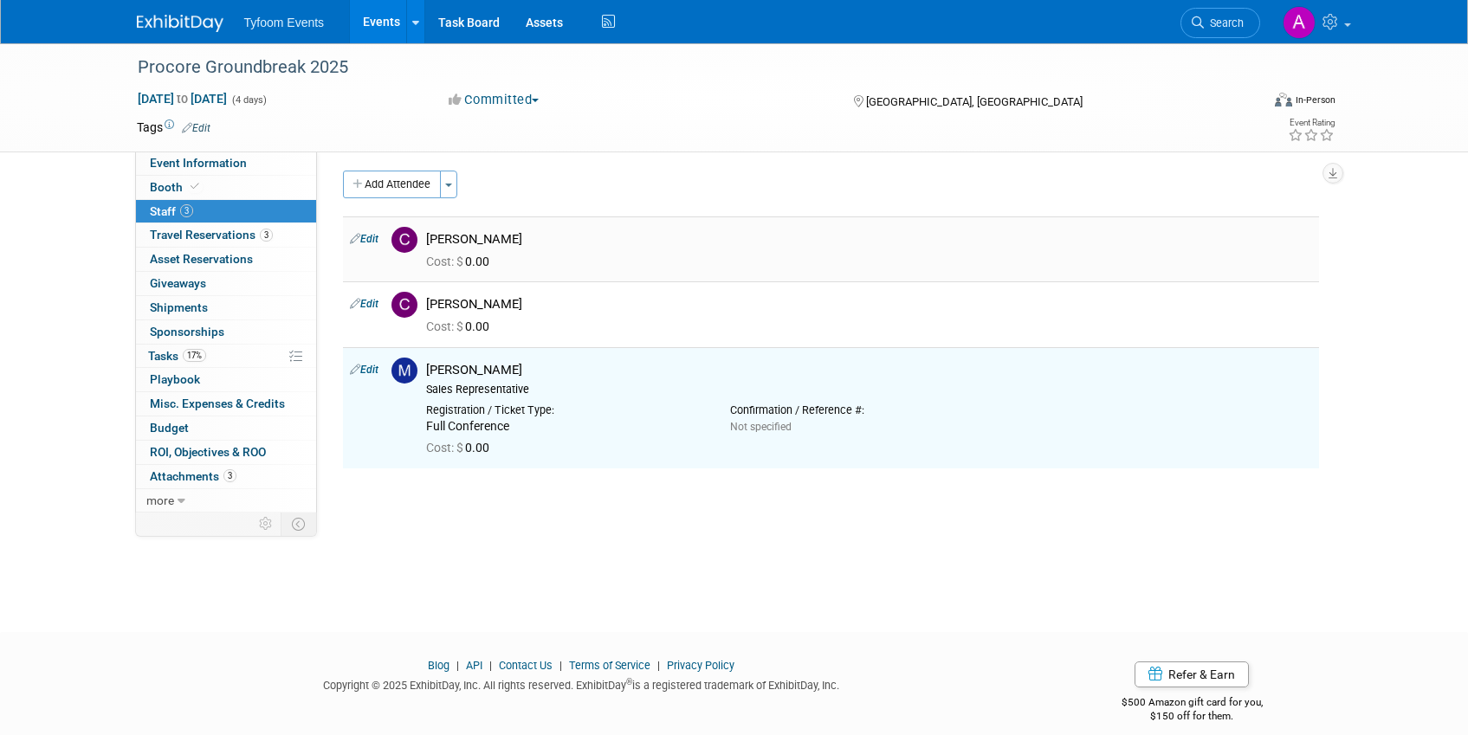
click at [371, 236] on link "Edit" at bounding box center [364, 239] width 29 height 12
select select "a9542b02-7820-47cb-97ef-d4fe46649b24"
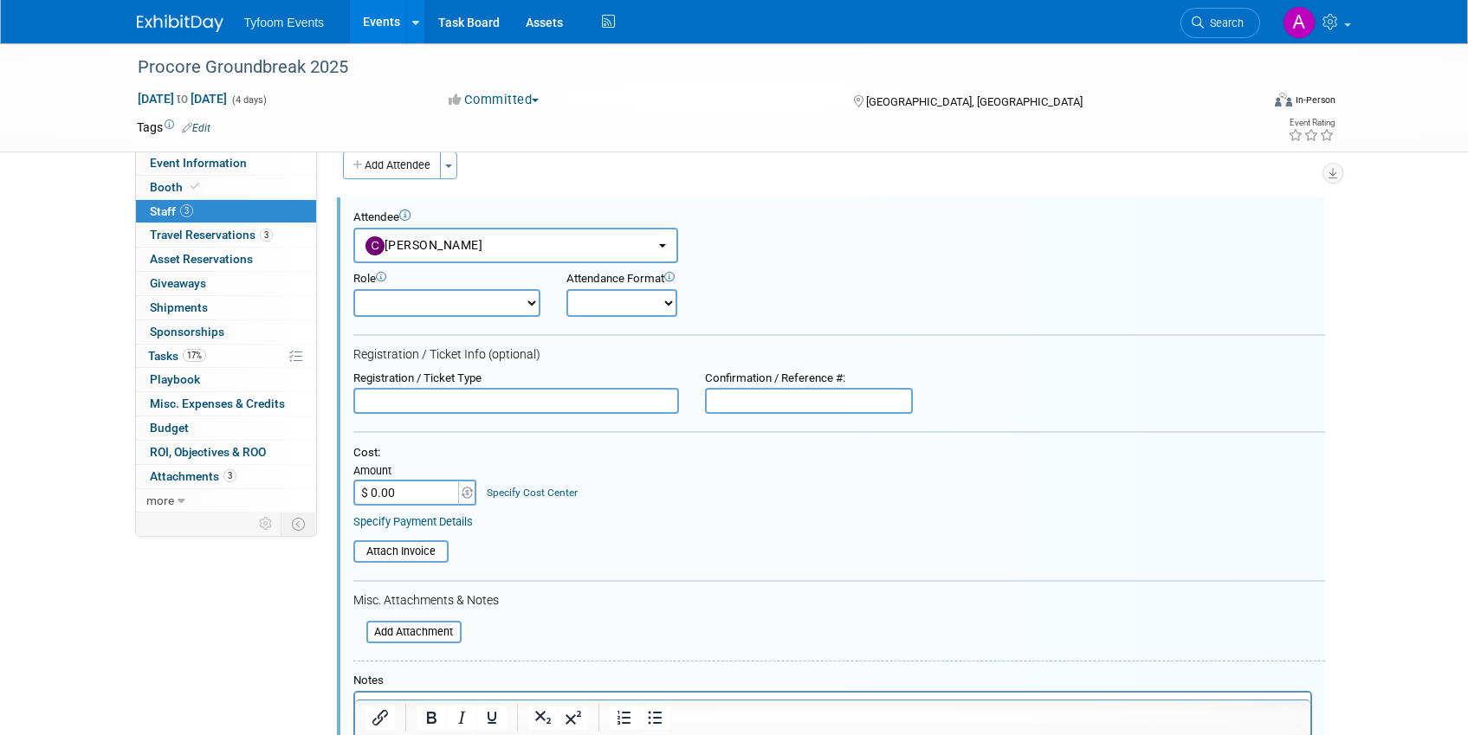
scroll to position [24, 0]
click at [395, 396] on input "text" at bounding box center [516, 400] width 326 height 26
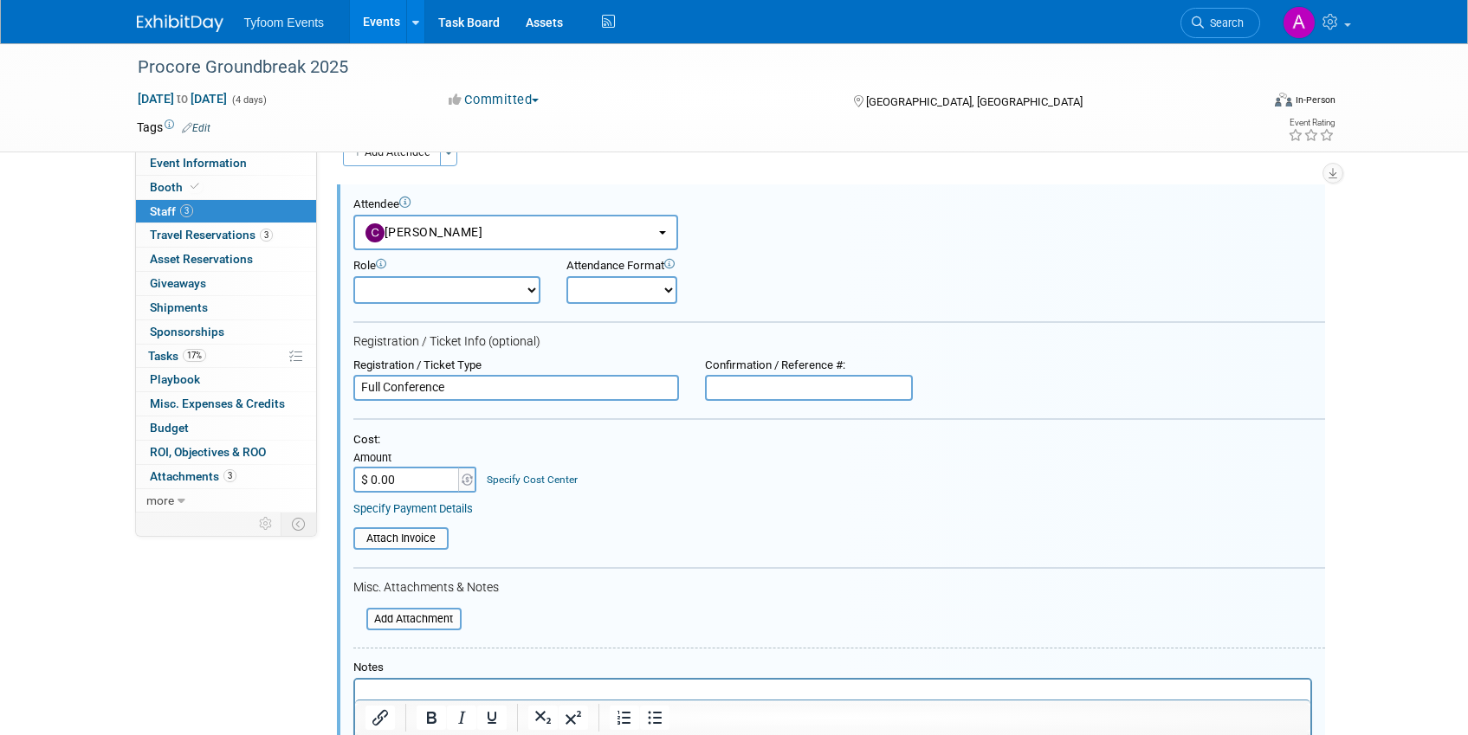
scroll to position [49, 0]
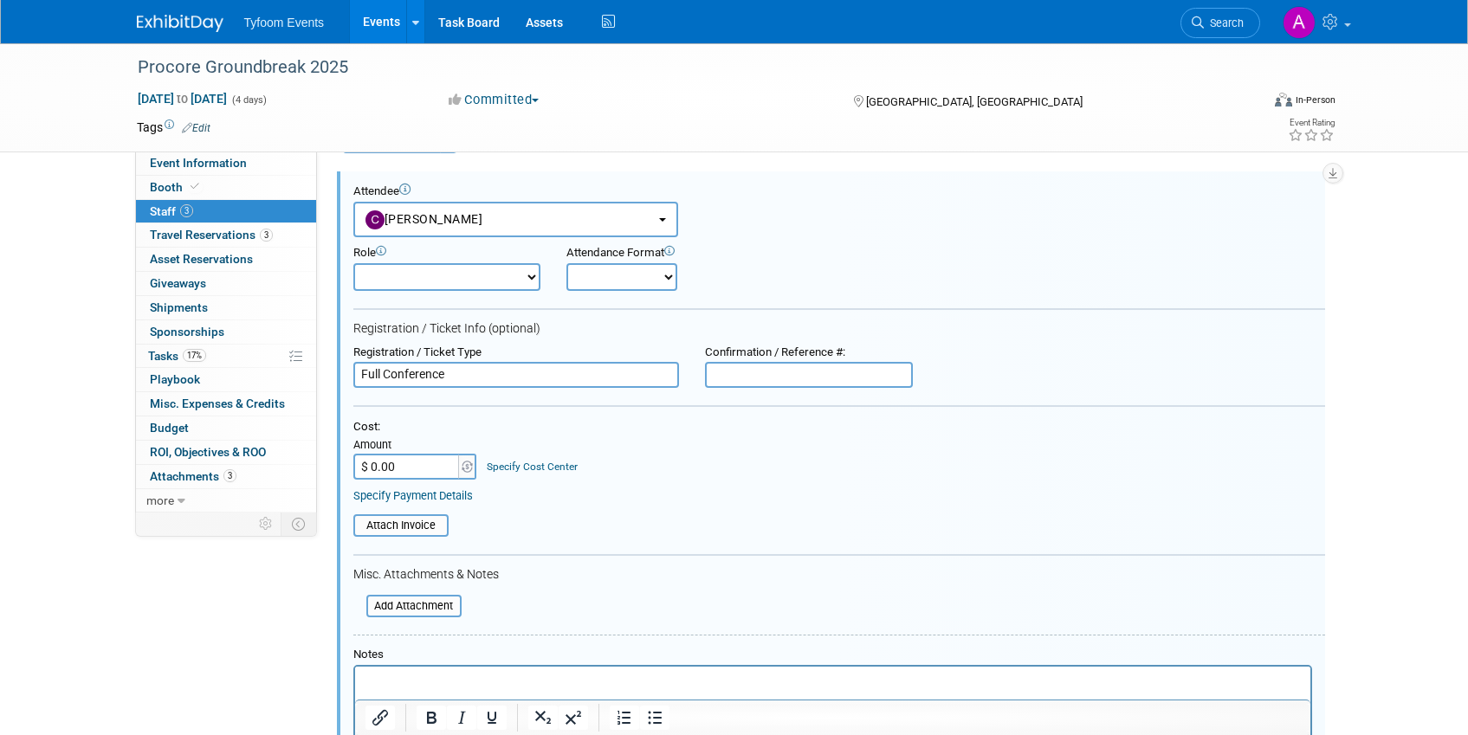
type input "Full Conference"
click at [518, 269] on select "Demonstrator Host Planner Presenter Sales Representative Set-up/Dismantle Crew …" at bounding box center [446, 277] width 187 height 28
select select "4"
click at [353, 263] on select "Demonstrator Host Planner Presenter Sales Representative Set-up/Dismantle Crew …" at bounding box center [446, 277] width 187 height 28
click at [655, 281] on select "Onsite Remote" at bounding box center [621, 277] width 111 height 28
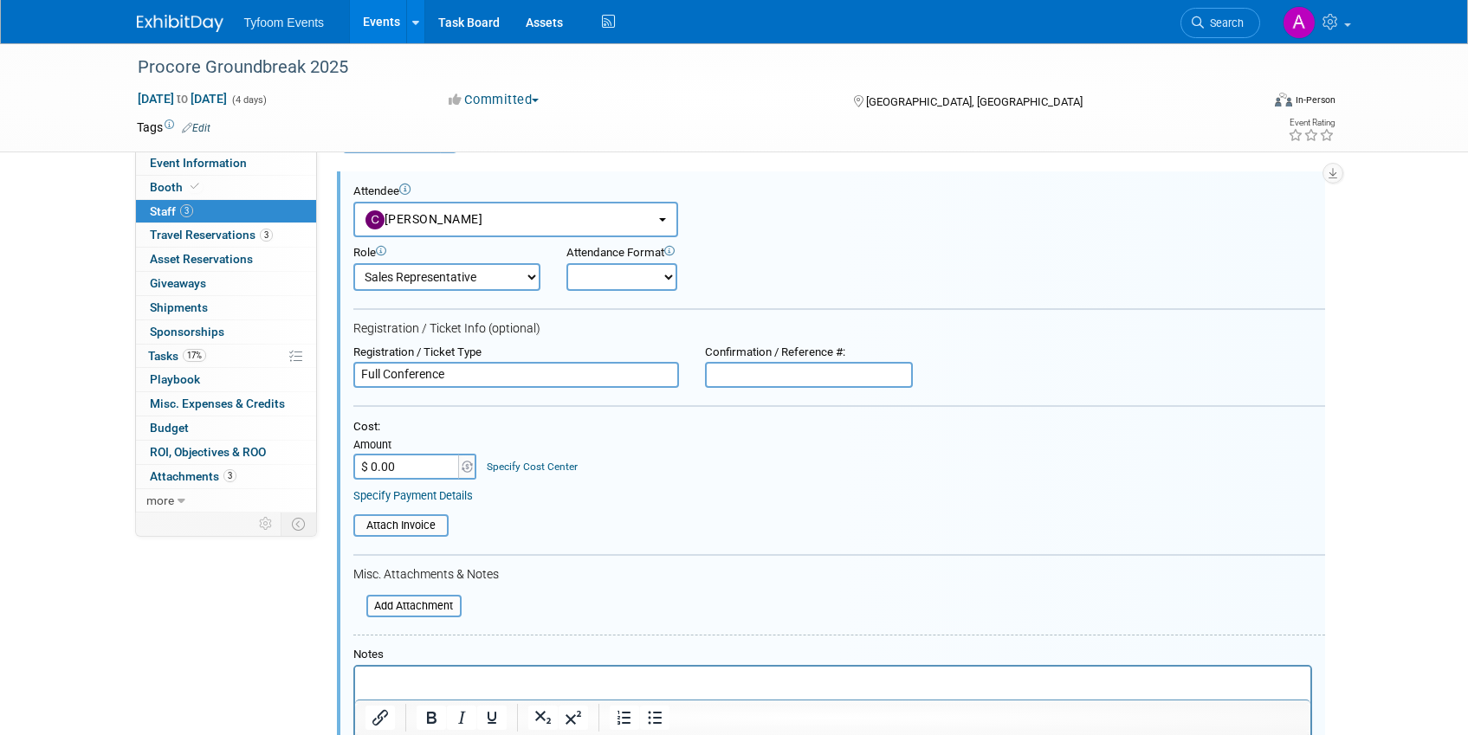
select select "1"
click at [566, 263] on select "Onsite Remote" at bounding box center [621, 277] width 111 height 28
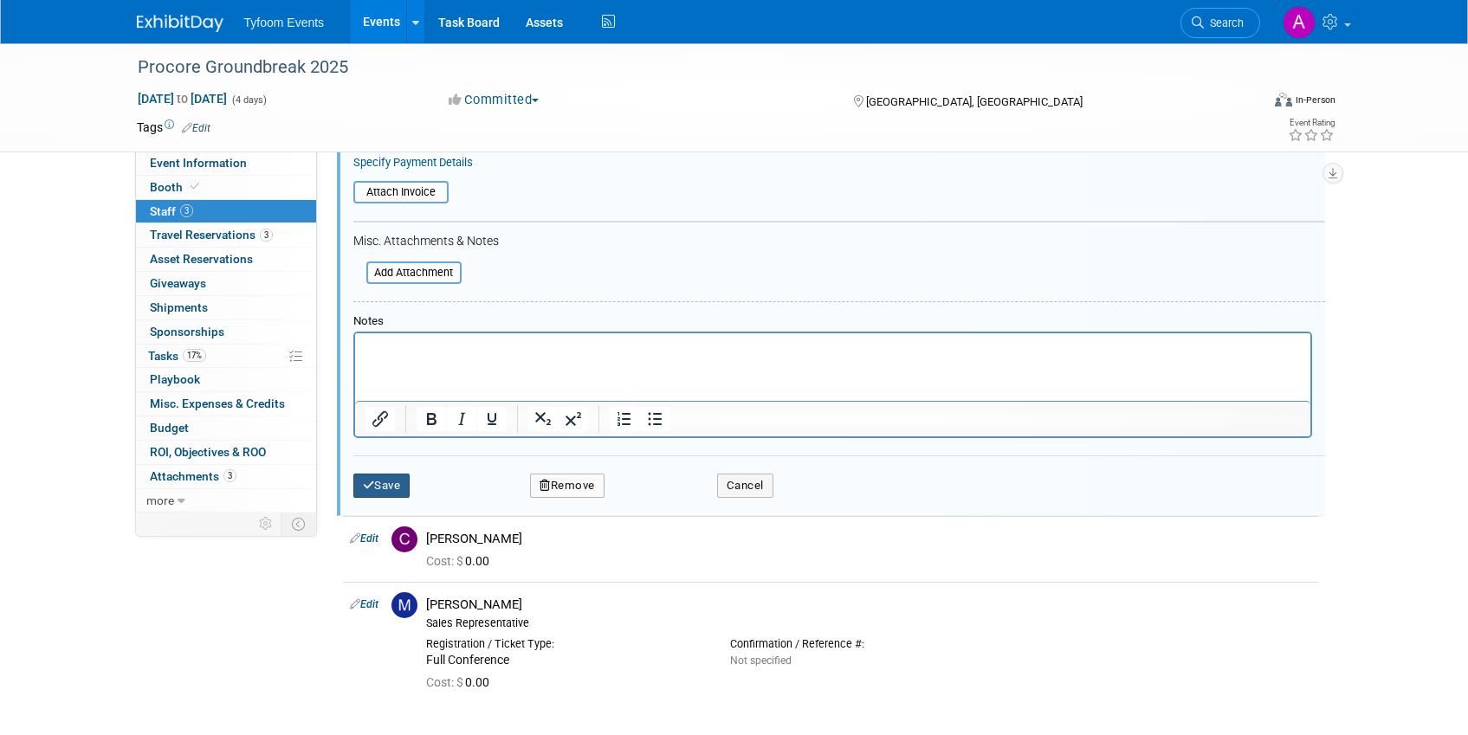
click at [388, 483] on button "Save" at bounding box center [381, 486] width 57 height 24
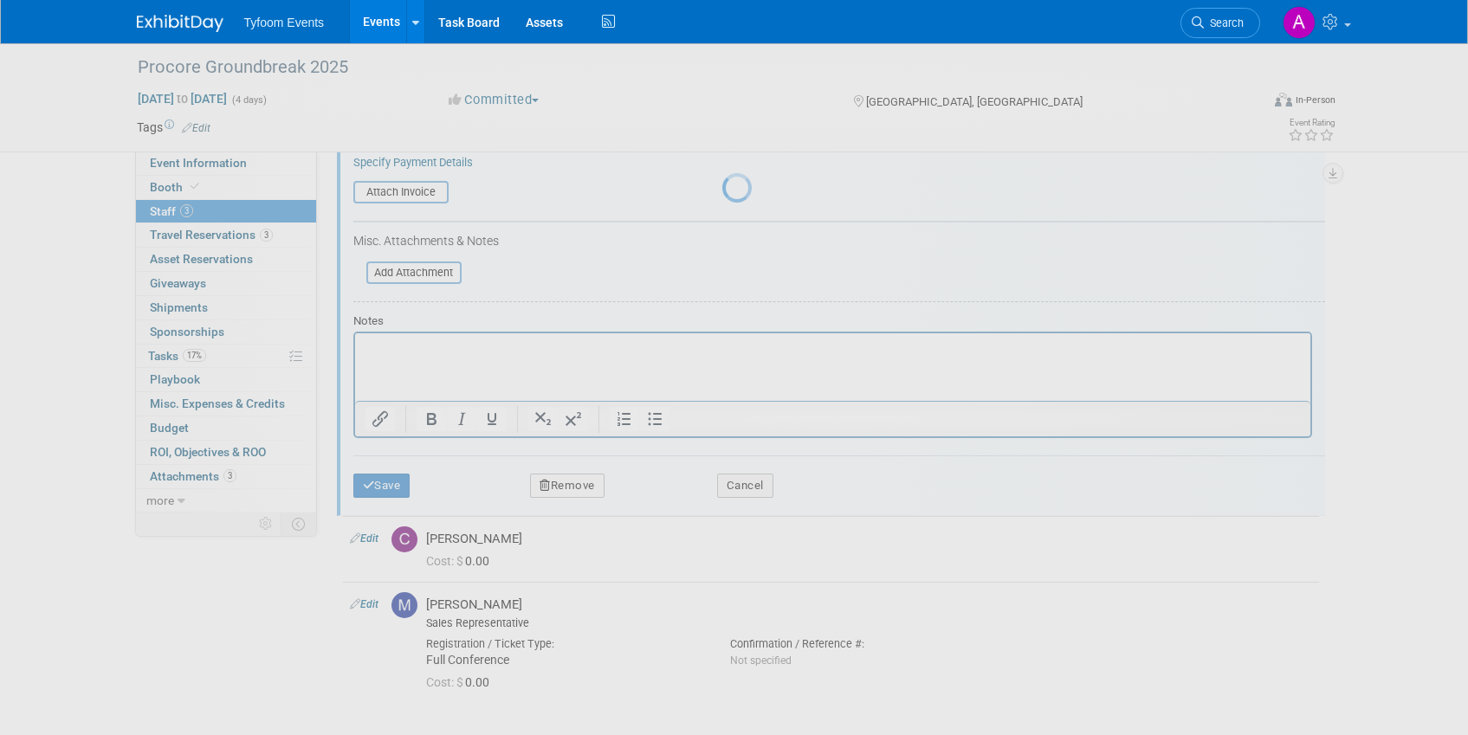
scroll to position [23, 0]
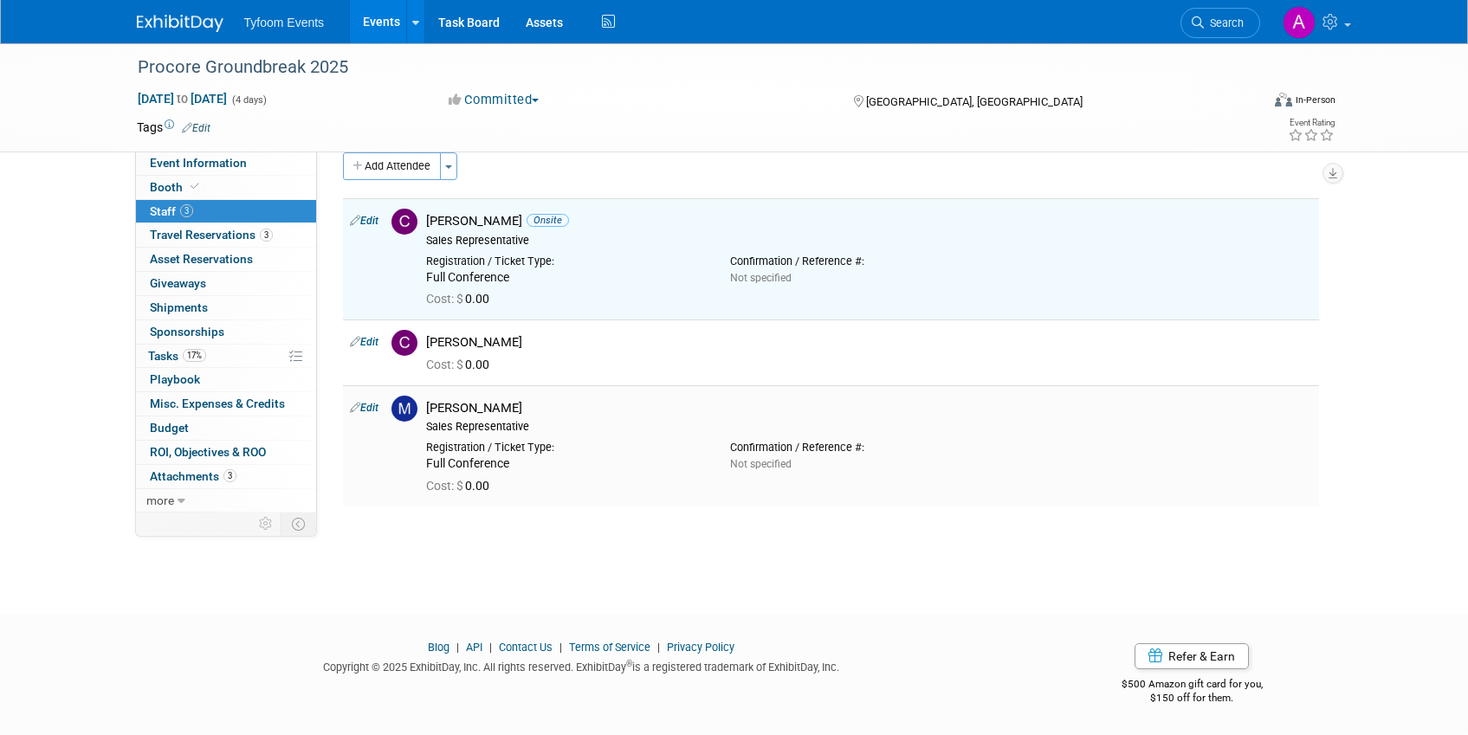
click at [371, 408] on link "Edit" at bounding box center [364, 408] width 29 height 12
select select "248bcaaf-92d9-4fa4-9c8e-728a2f586638"
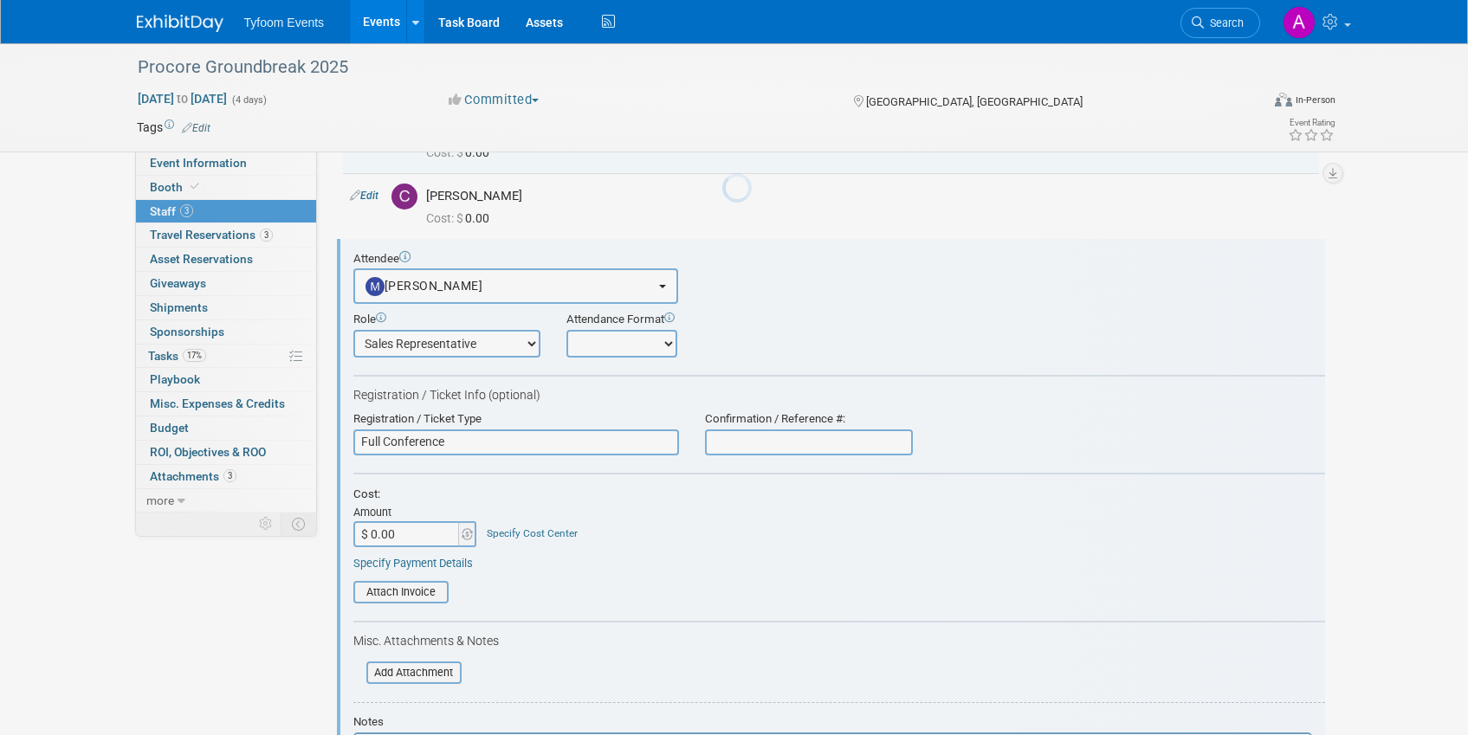
scroll to position [0, 0]
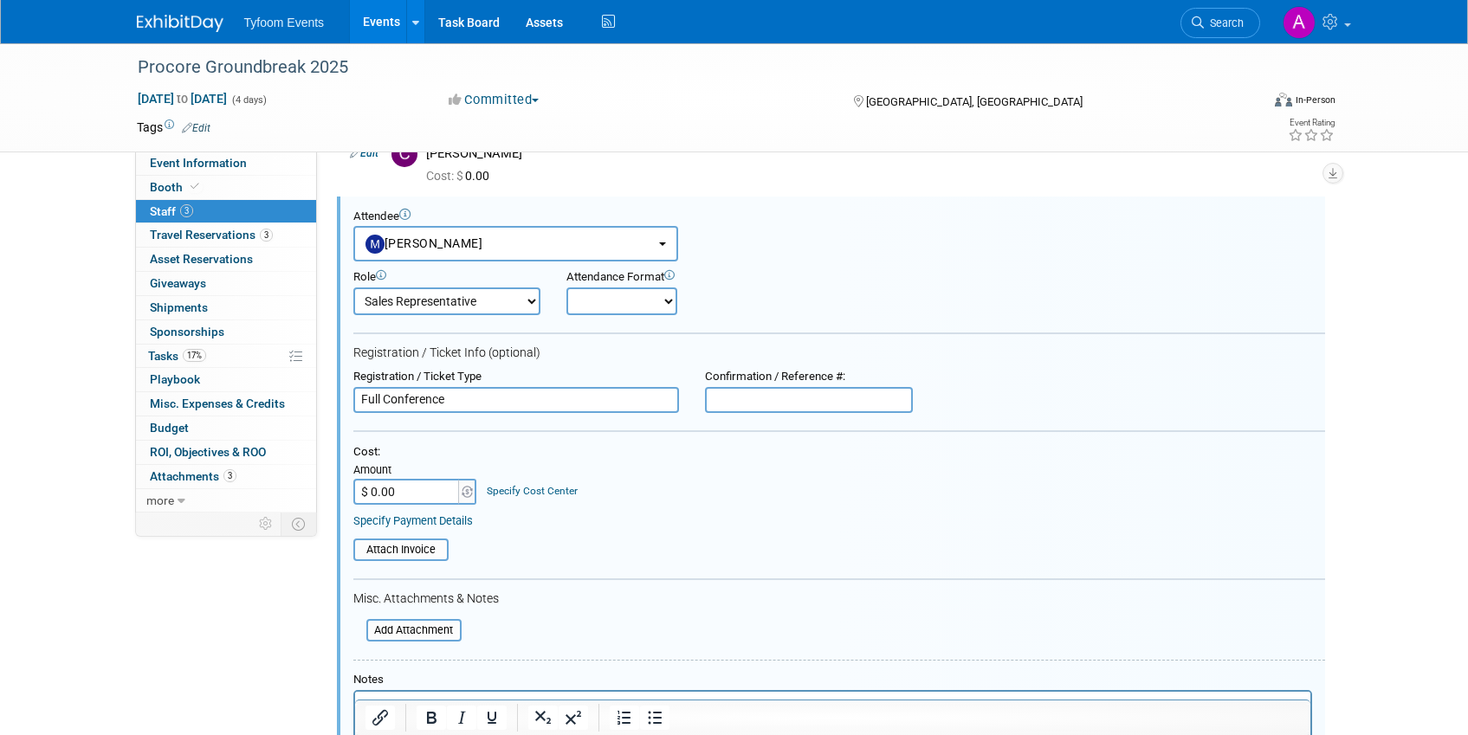
click at [656, 298] on select "Onsite Remote" at bounding box center [621, 302] width 111 height 28
select select "1"
click at [566, 288] on select "Onsite Remote" at bounding box center [621, 302] width 111 height 28
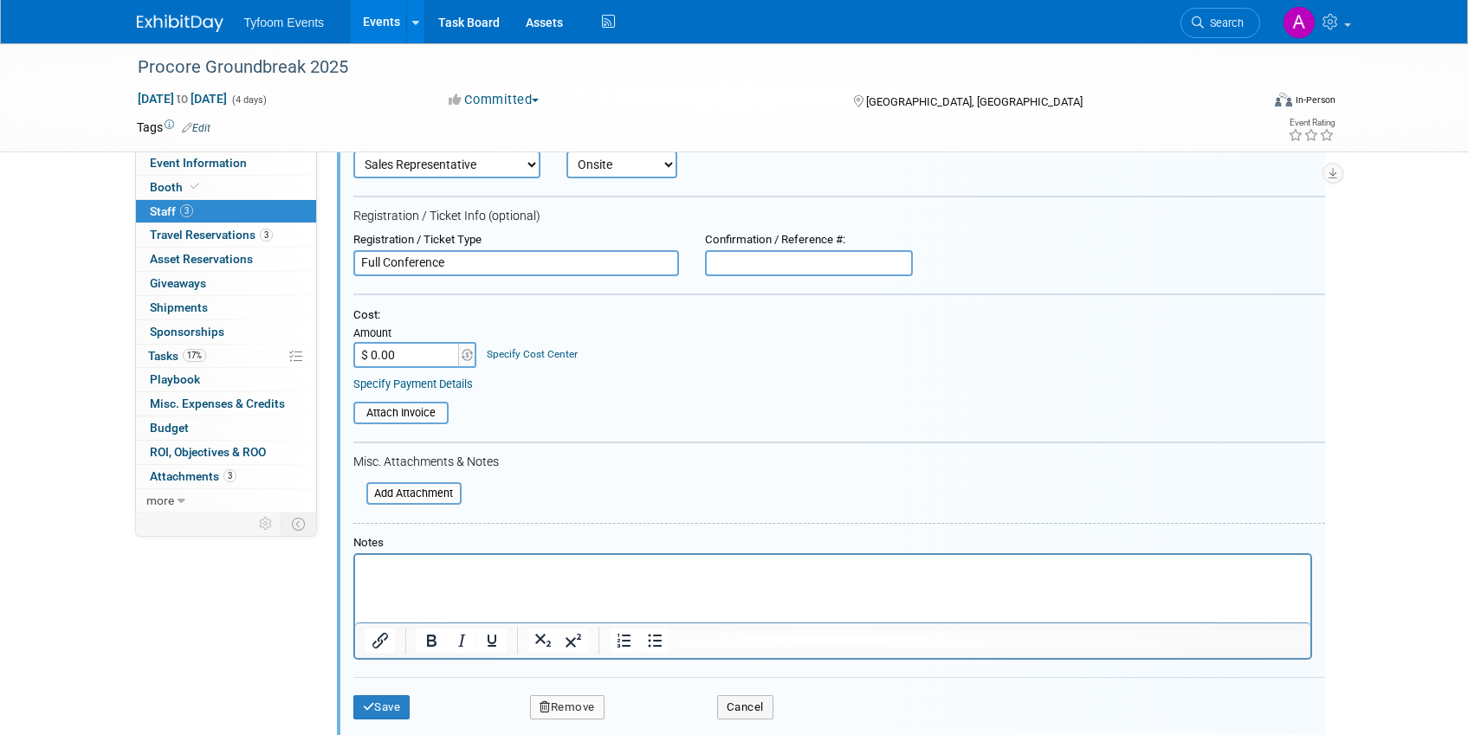
scroll to position [535, 0]
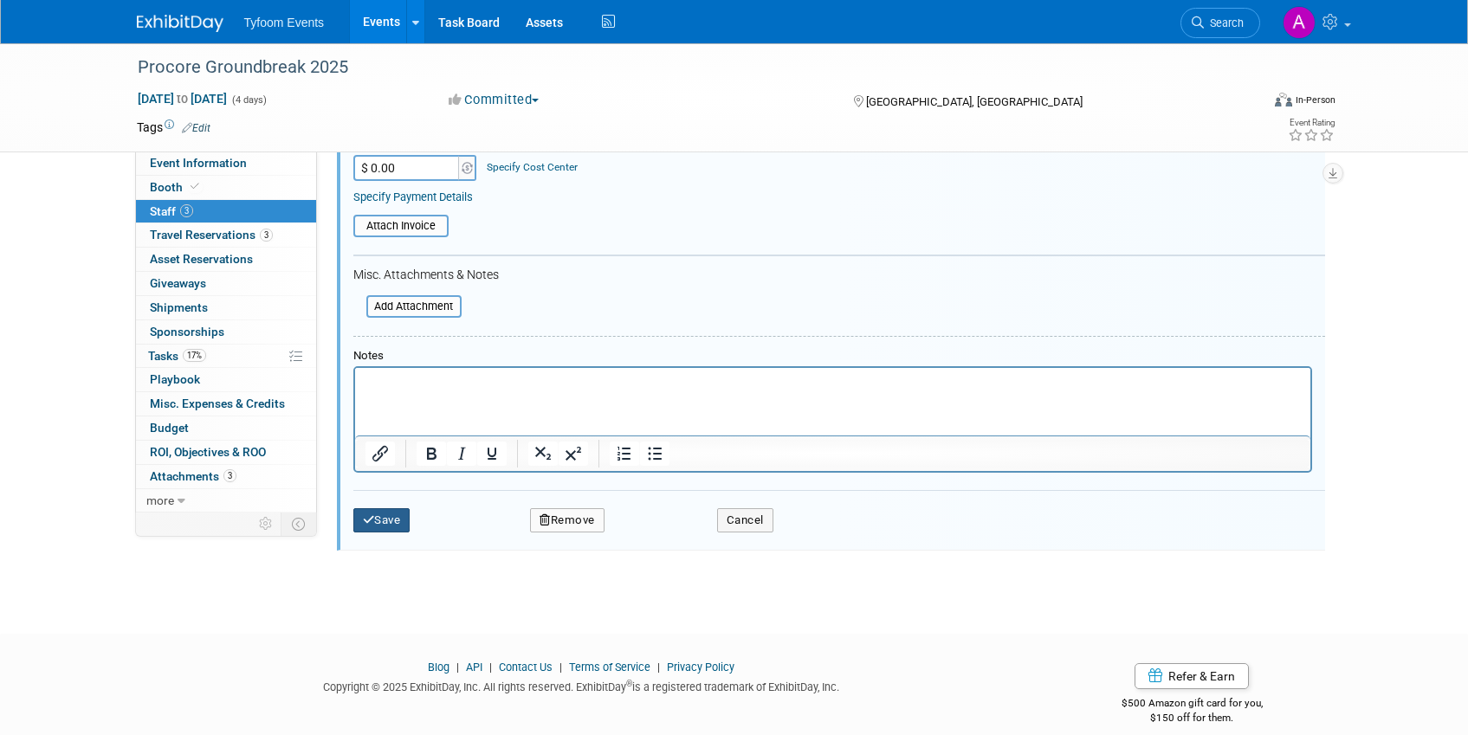
click at [397, 521] on button "Save" at bounding box center [381, 520] width 57 height 24
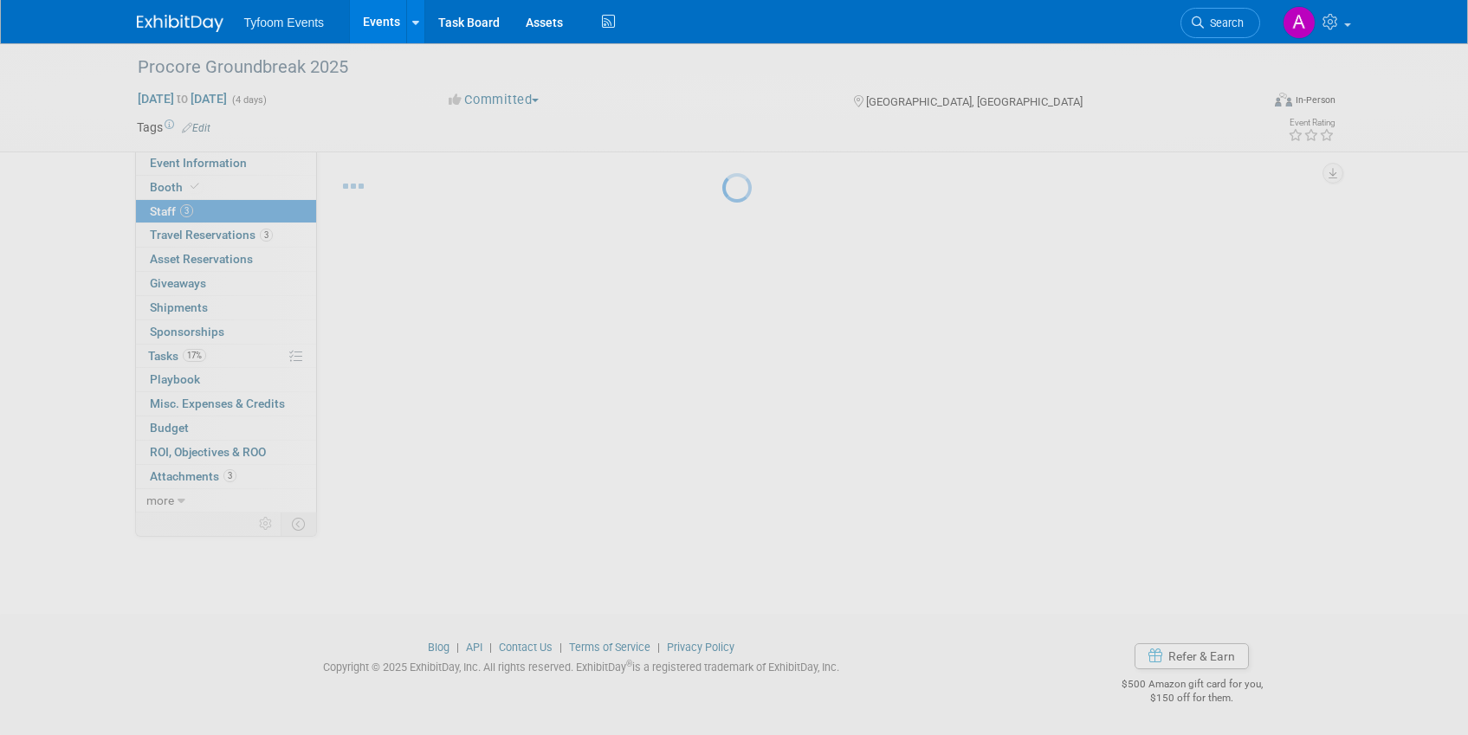
scroll to position [23, 0]
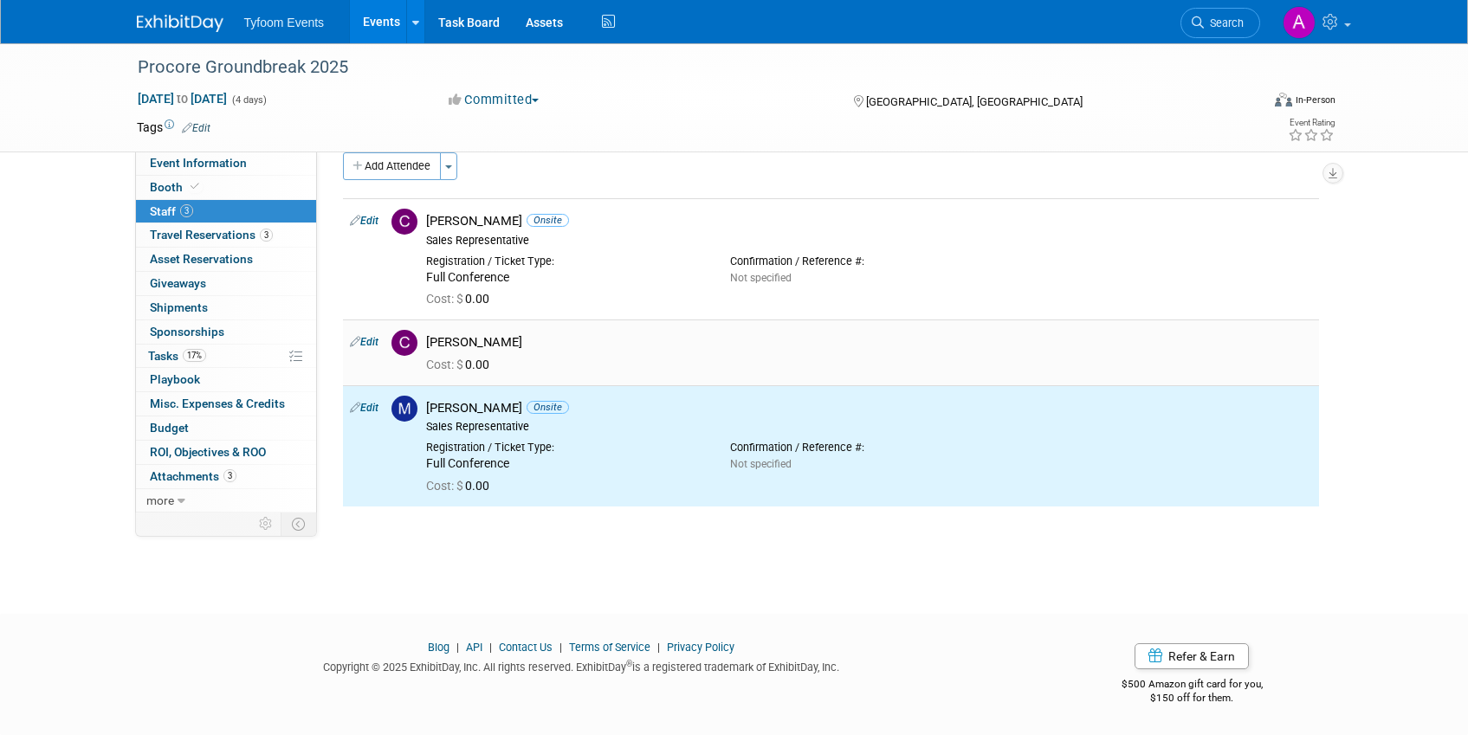
click at [365, 338] on link "Edit" at bounding box center [364, 342] width 29 height 12
select select "1692bcee-7bbc-4e76-857a-81cdc100e050"
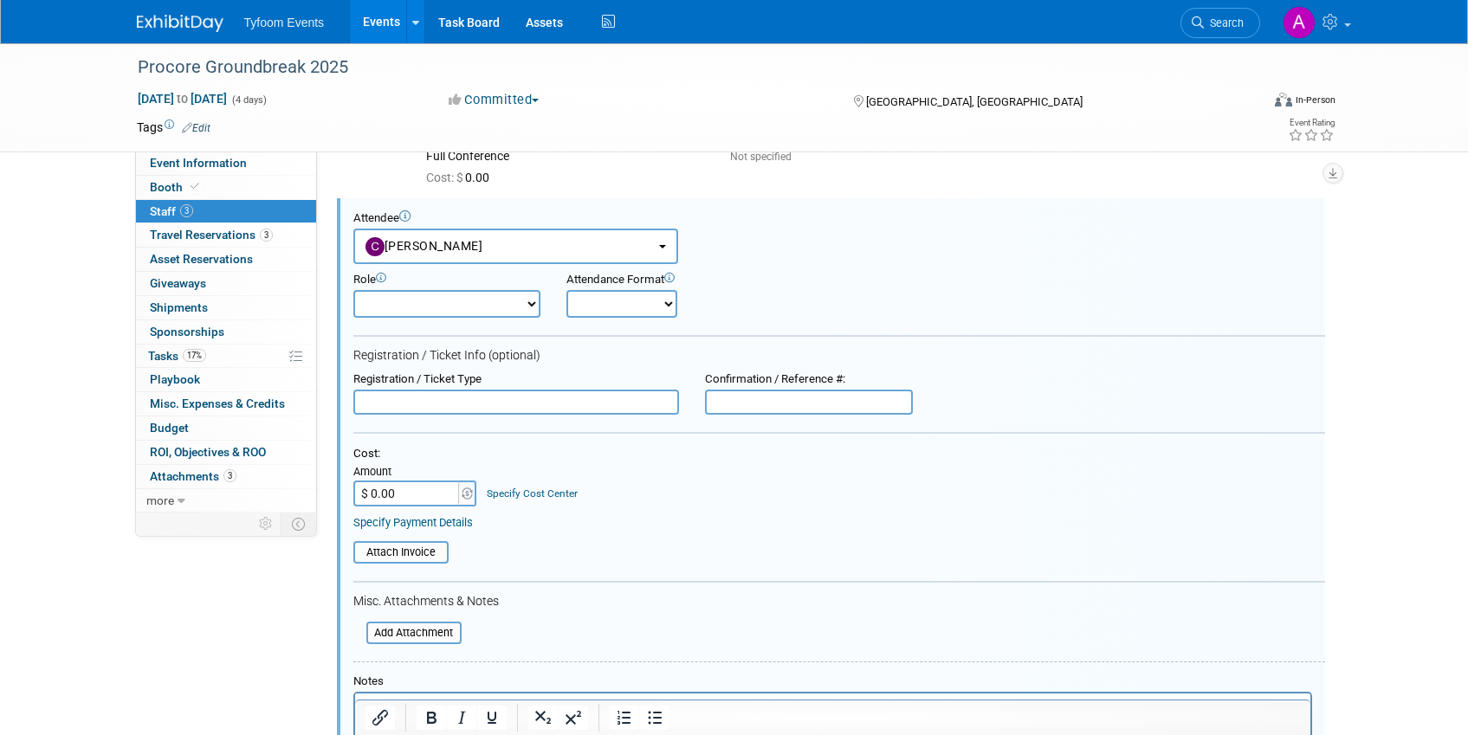
scroll to position [145, 0]
click at [527, 292] on select "Demonstrator Host Planner Presenter Sales Representative Set-up/Dismantle Crew …" at bounding box center [446, 302] width 187 height 28
select select "4"
click at [353, 288] on select "Demonstrator Host Planner Presenter Sales Representative Set-up/Dismantle Crew …" at bounding box center [446, 302] width 187 height 28
click at [660, 299] on select "Onsite Remote" at bounding box center [621, 302] width 111 height 28
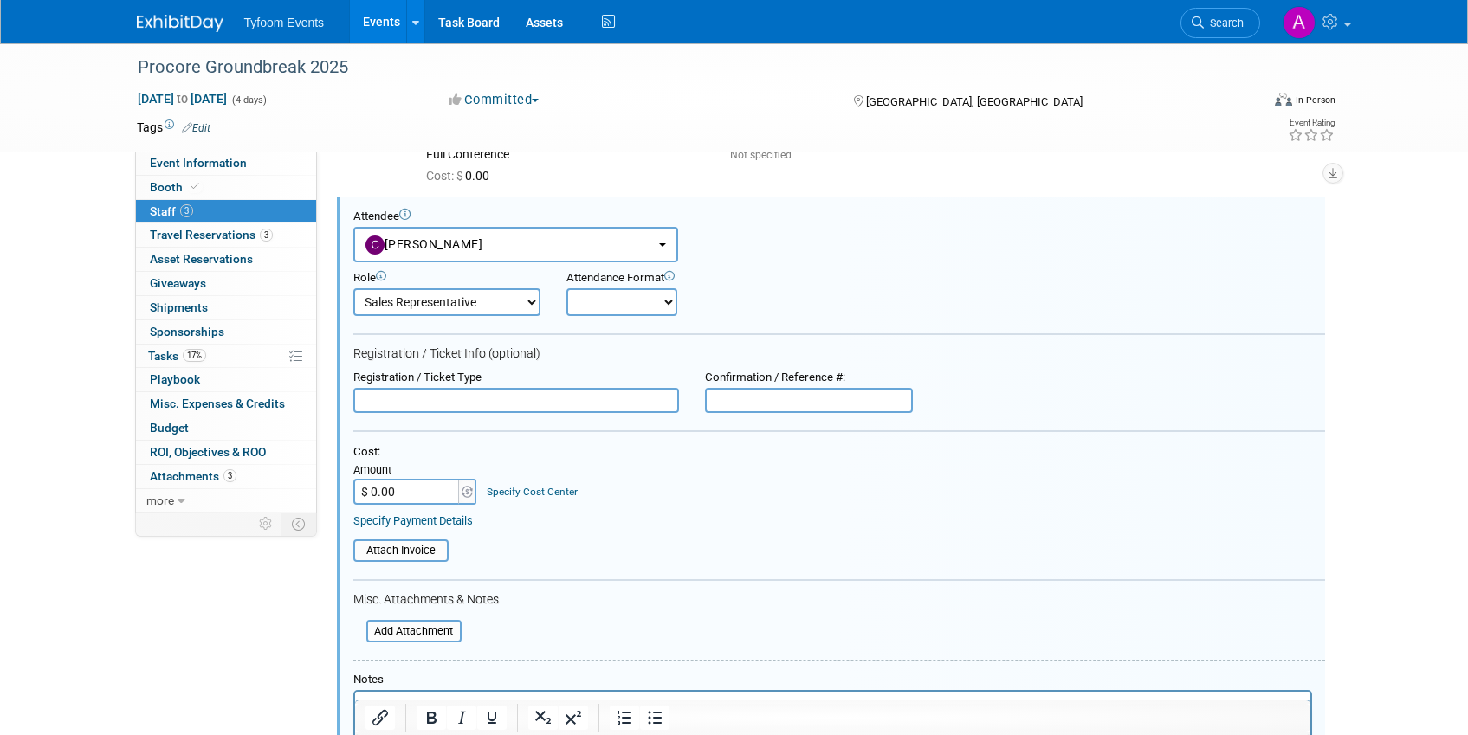
select select "1"
click at [566, 288] on select "Onsite Remote" at bounding box center [621, 302] width 111 height 28
click at [392, 404] on input "text" at bounding box center [516, 401] width 326 height 26
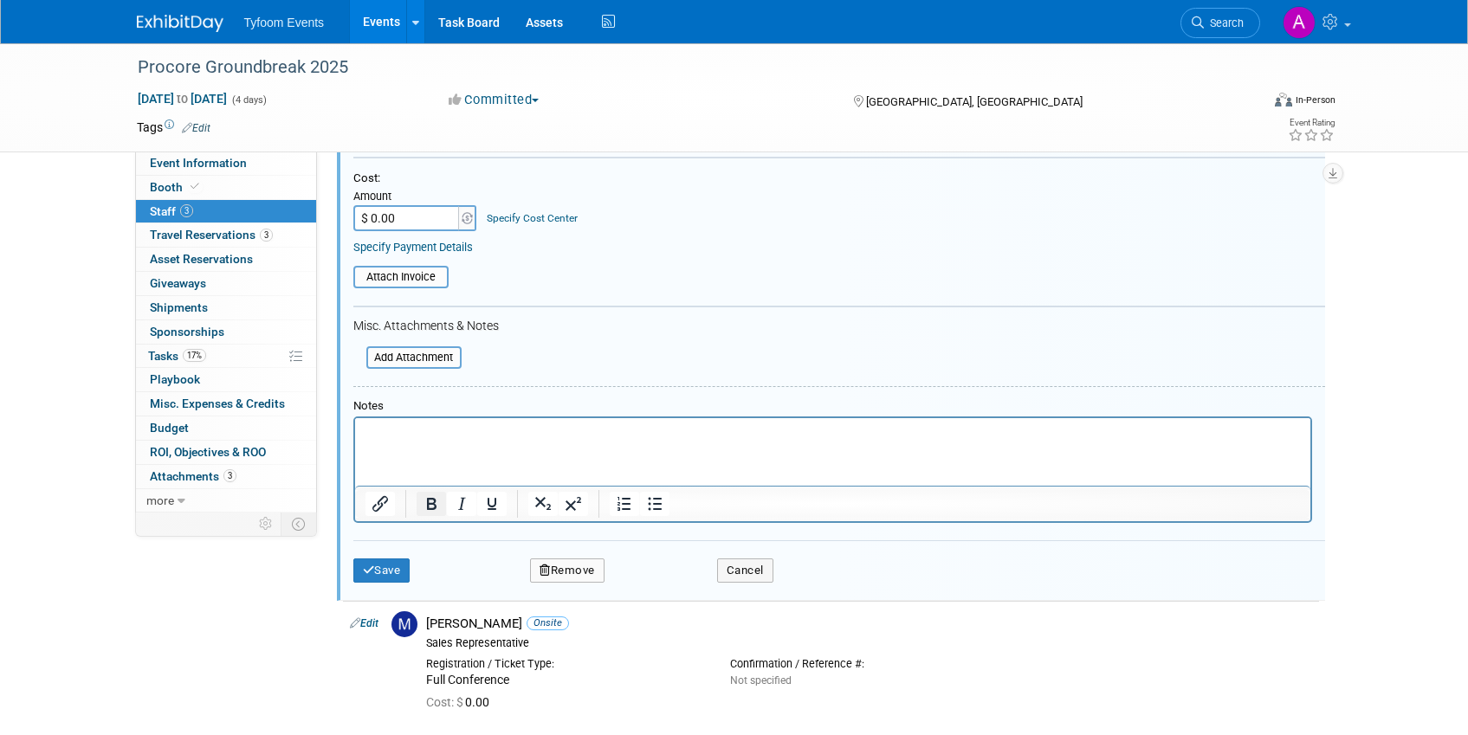
scroll to position [445, 0]
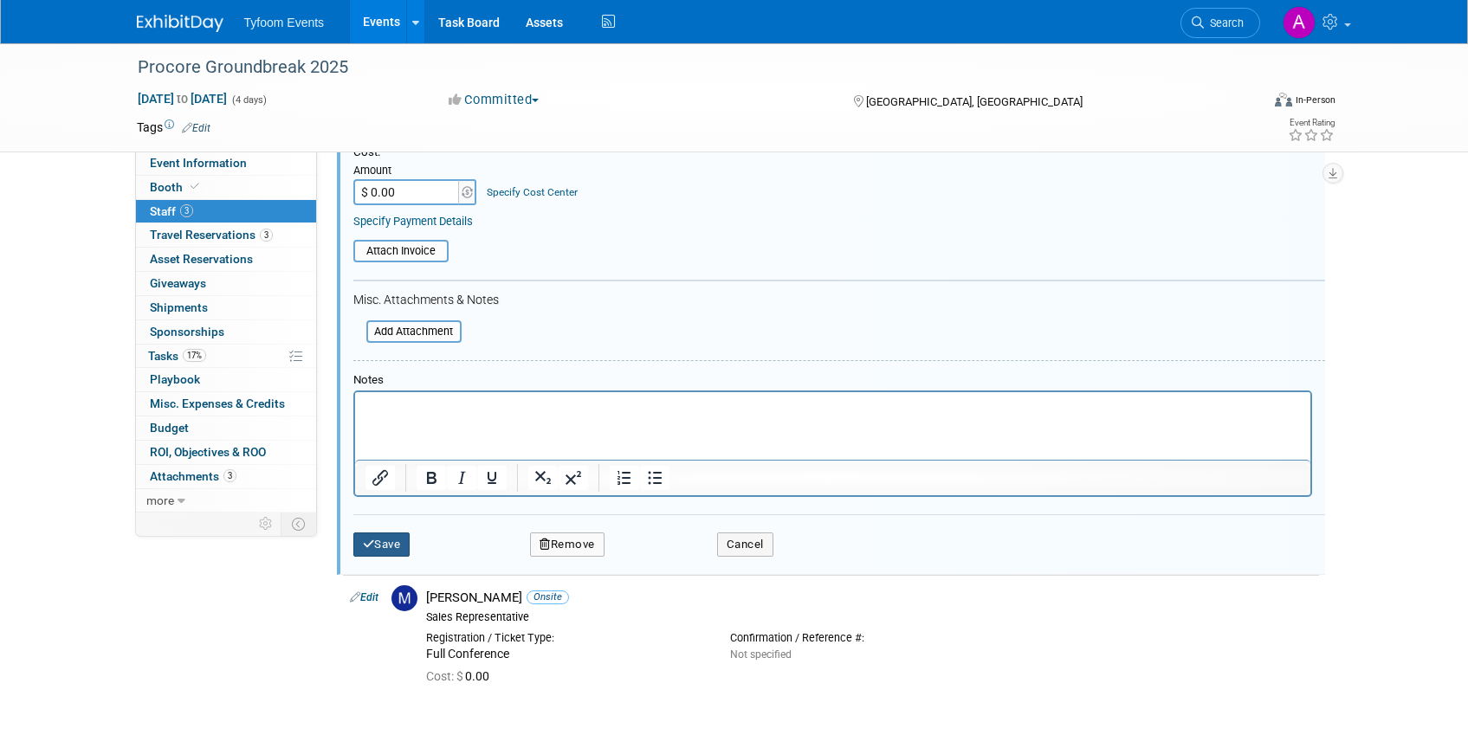
type input "Exhibit Only badge"
click at [373, 544] on button "Save" at bounding box center [381, 545] width 57 height 24
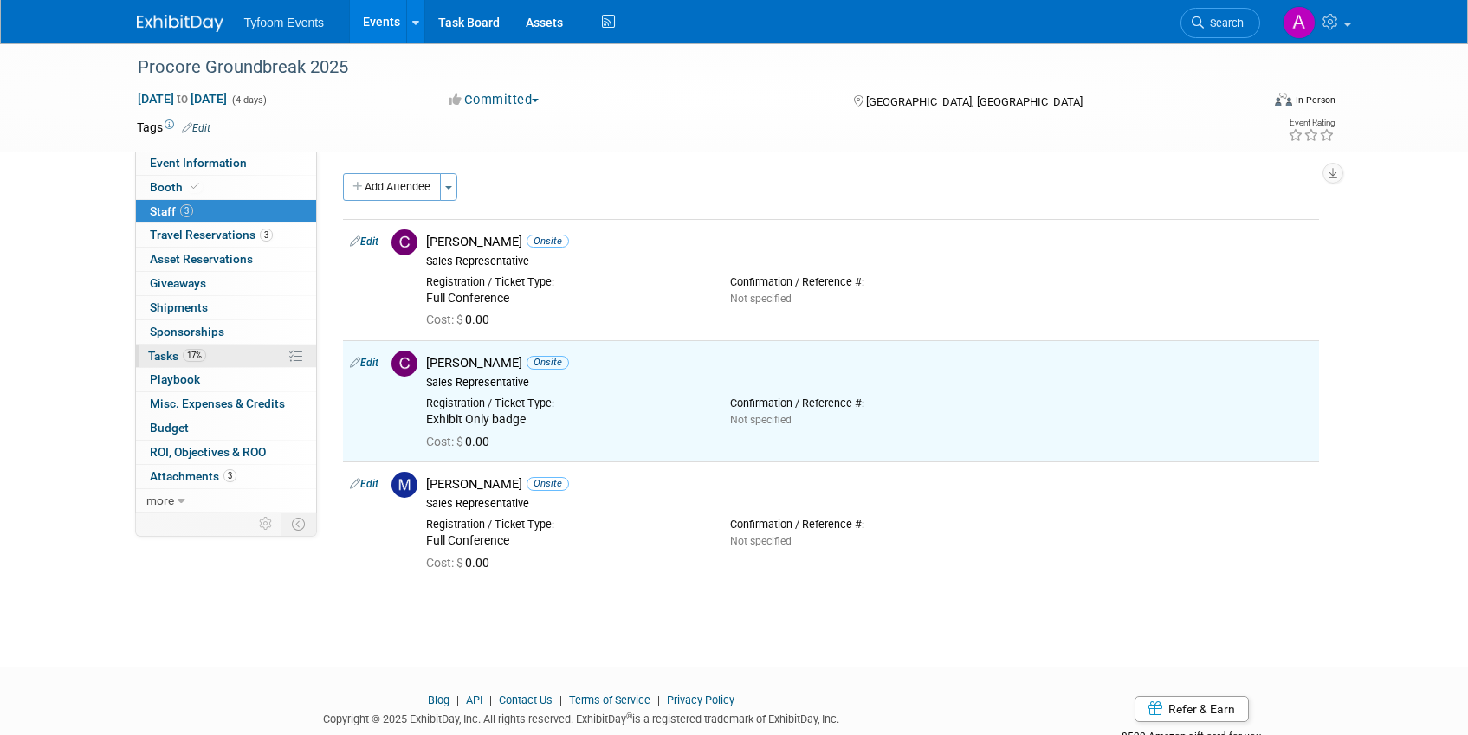
scroll to position [0, 0]
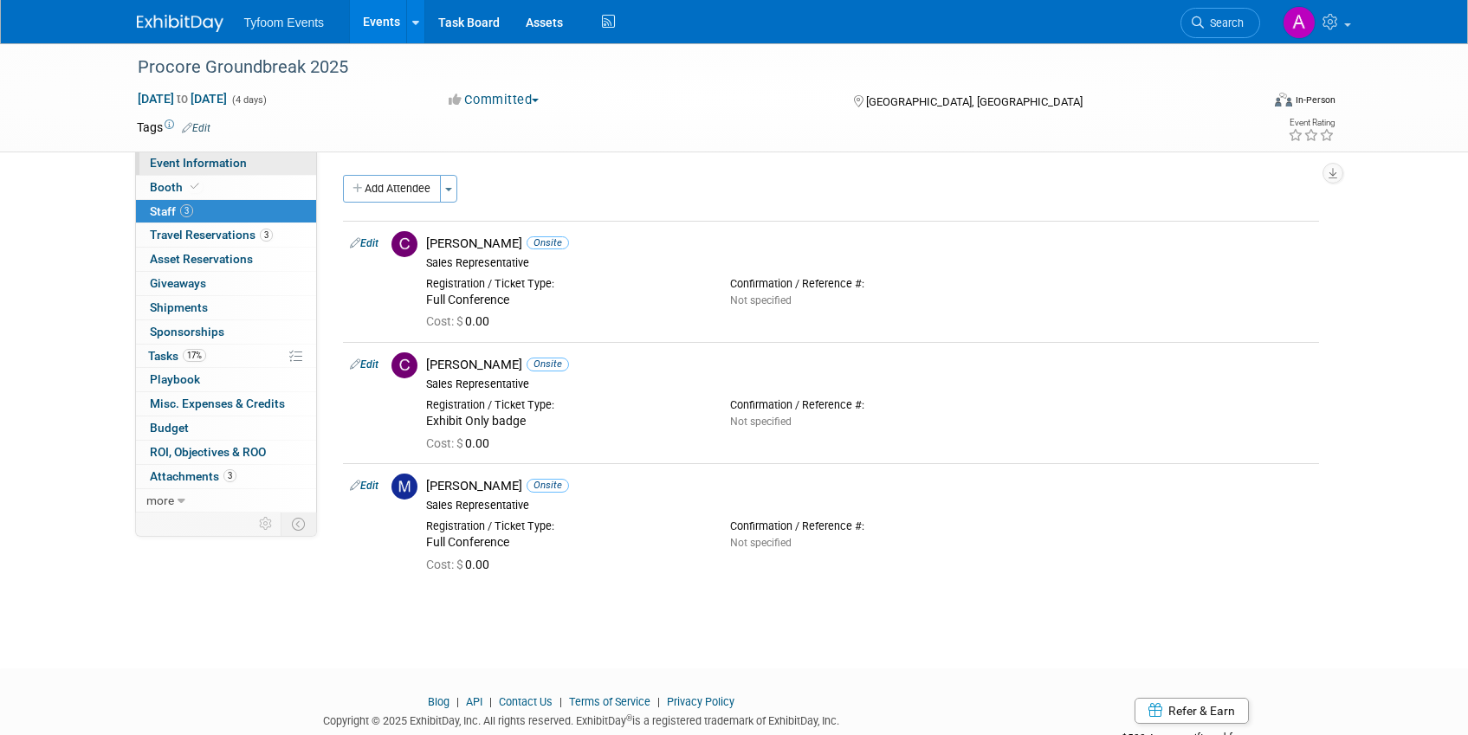
click at [218, 162] on span "Event Information" at bounding box center [198, 163] width 97 height 14
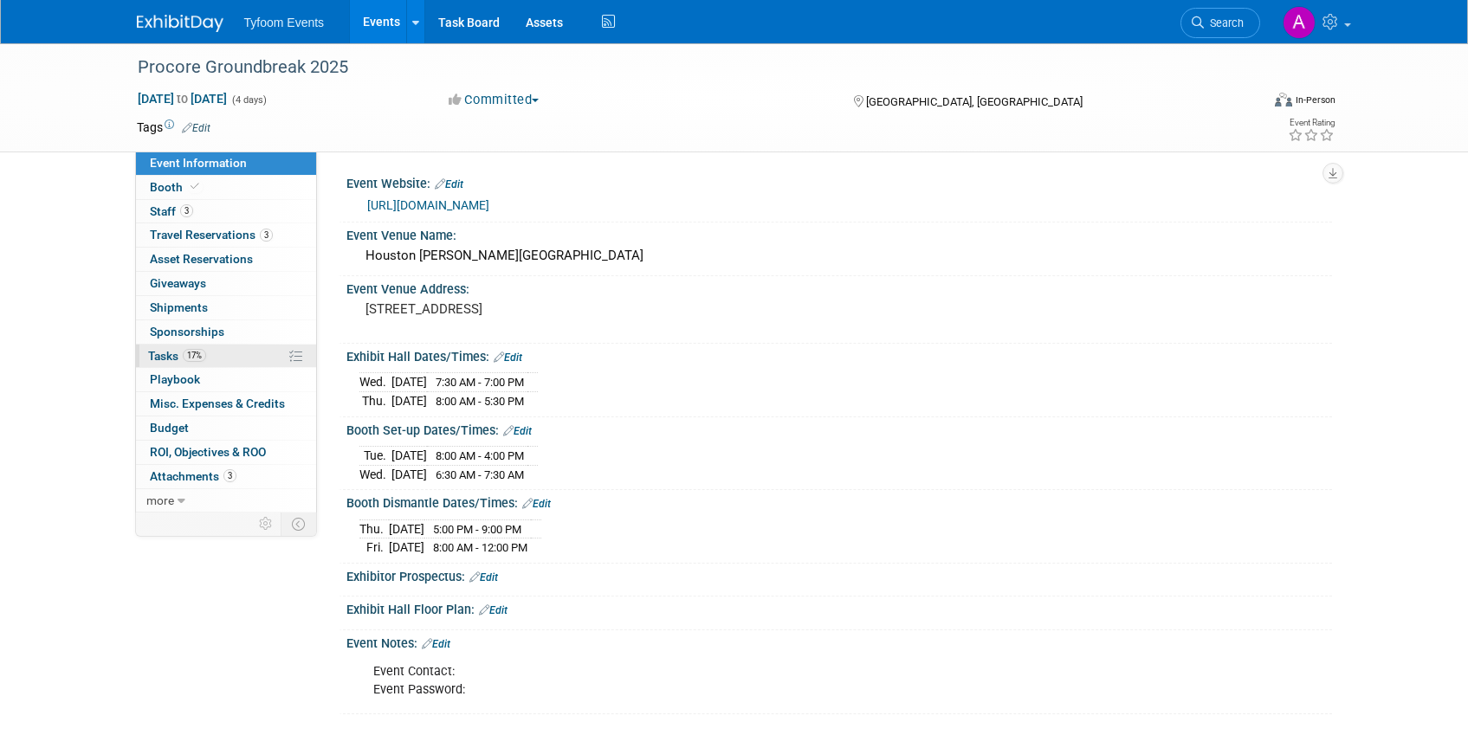
click at [166, 356] on span "Tasks 17%" at bounding box center [177, 356] width 58 height 14
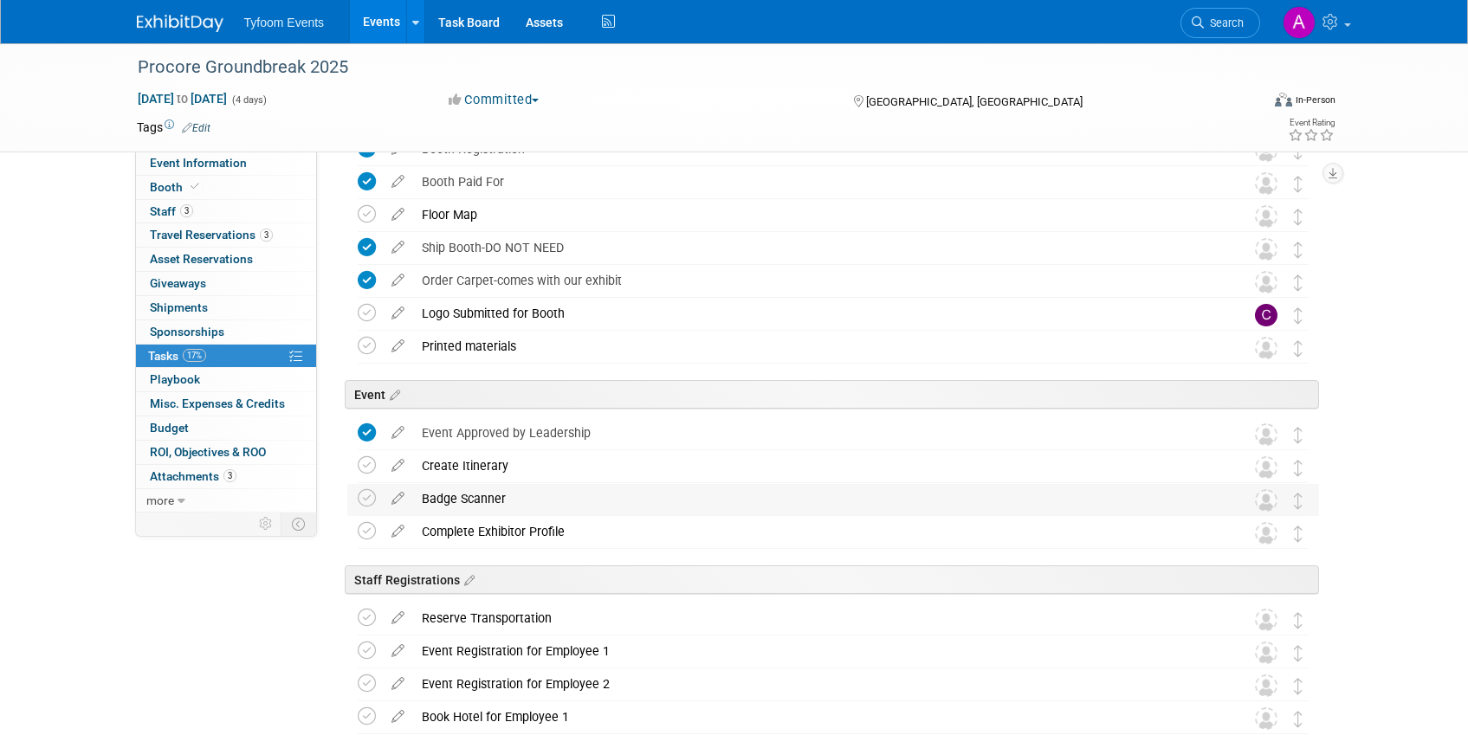
scroll to position [132, 0]
drag, startPoint x: 363, startPoint y: 309, endPoint x: 352, endPoint y: 328, distance: 21.7
click at [363, 308] on icon at bounding box center [367, 310] width 18 height 18
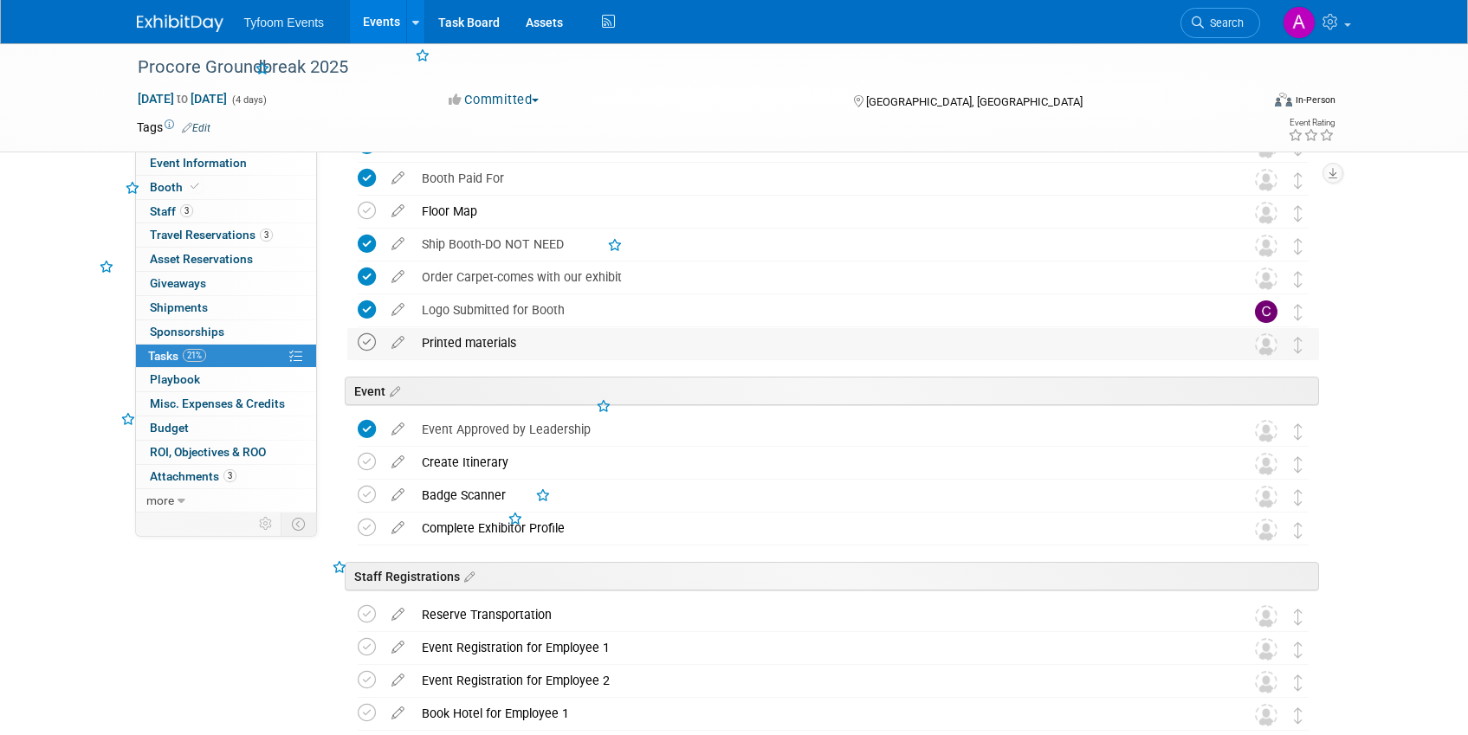
click at [358, 333] on icon at bounding box center [367, 342] width 18 height 18
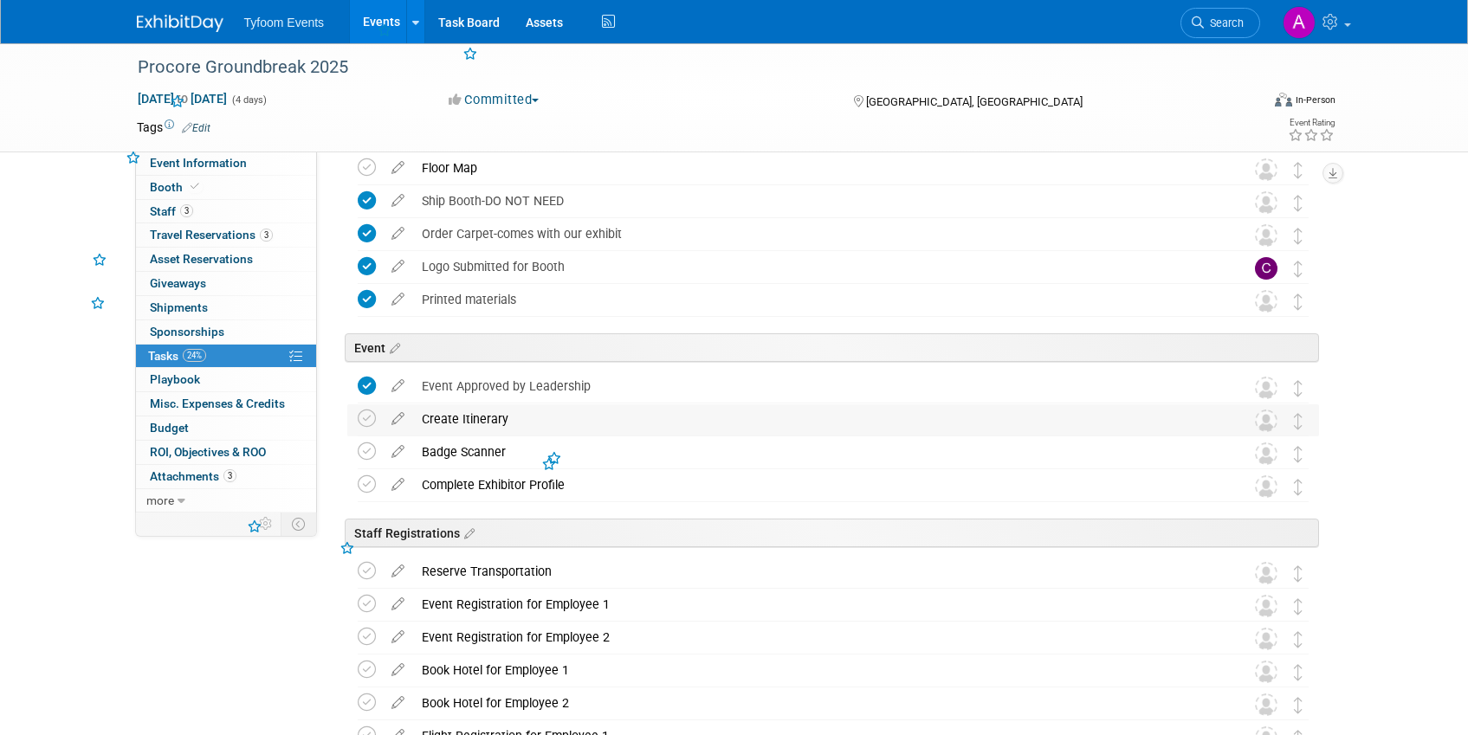
scroll to position [252, 0]
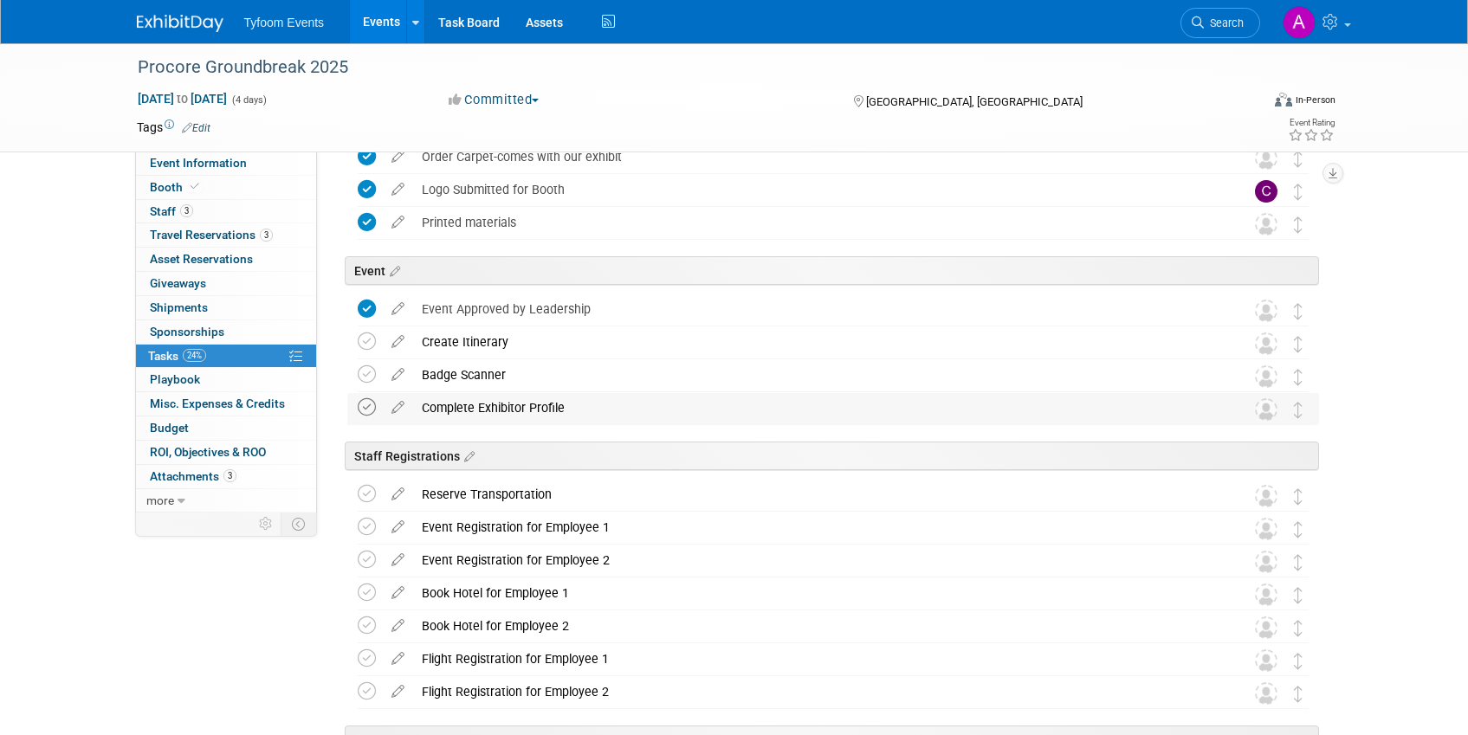
click at [363, 409] on icon at bounding box center [367, 407] width 18 height 18
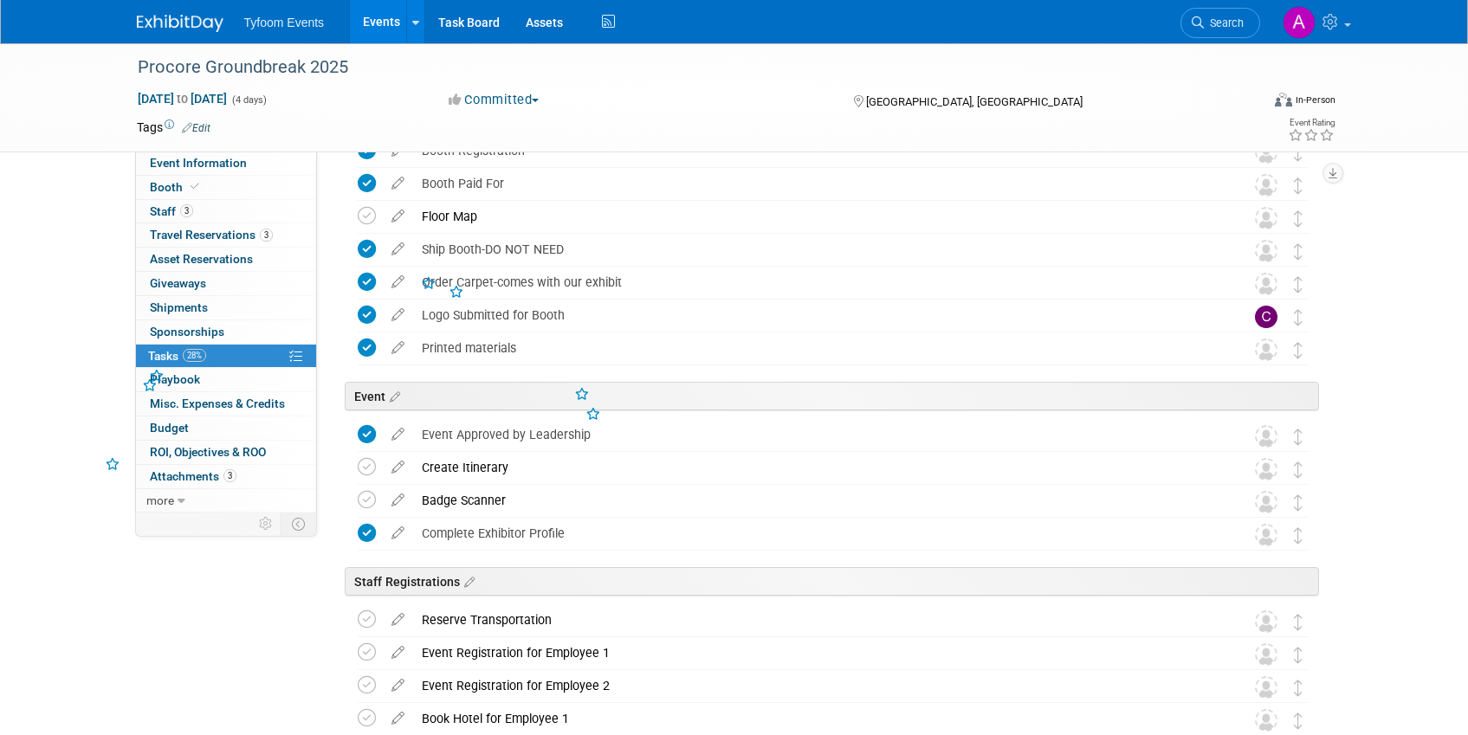
scroll to position [0, 0]
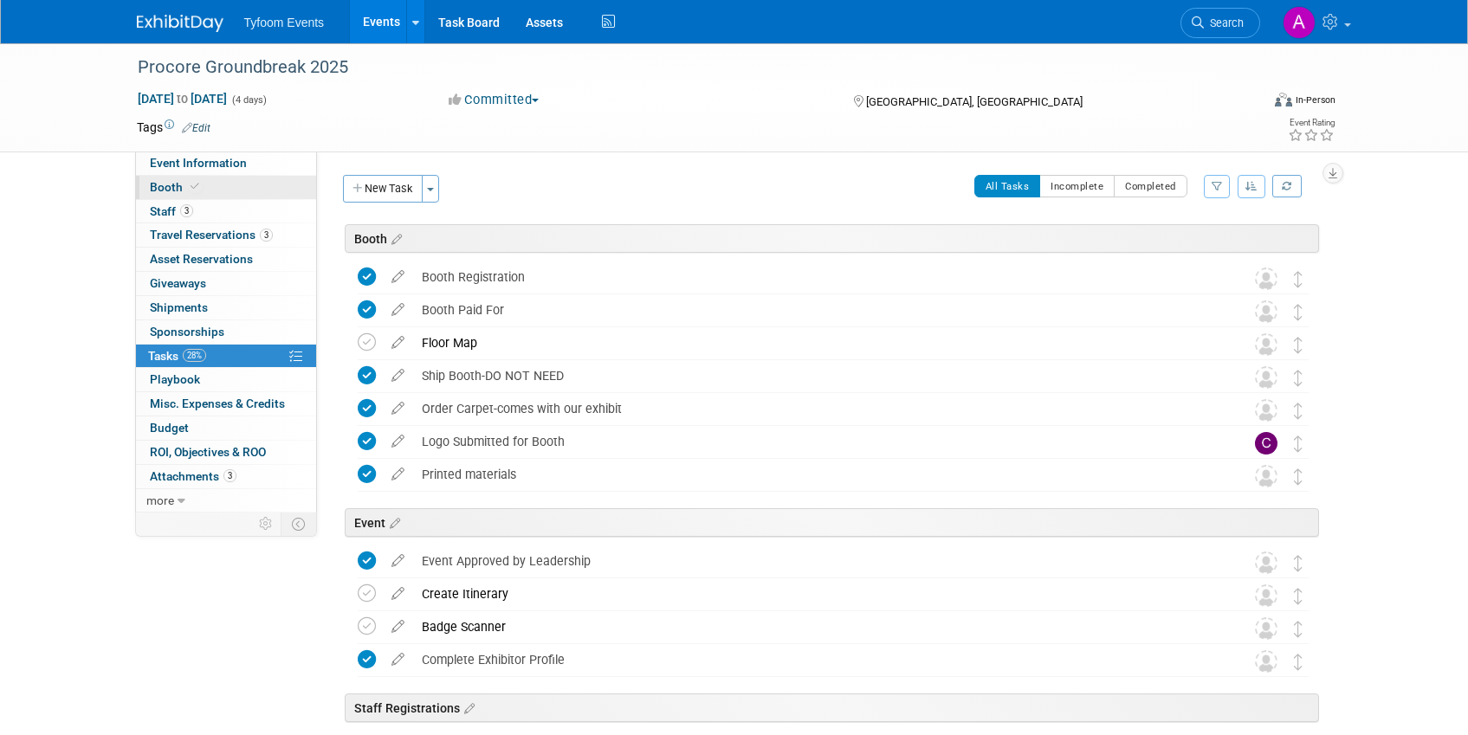
click at [181, 185] on span "Booth" at bounding box center [176, 187] width 53 height 14
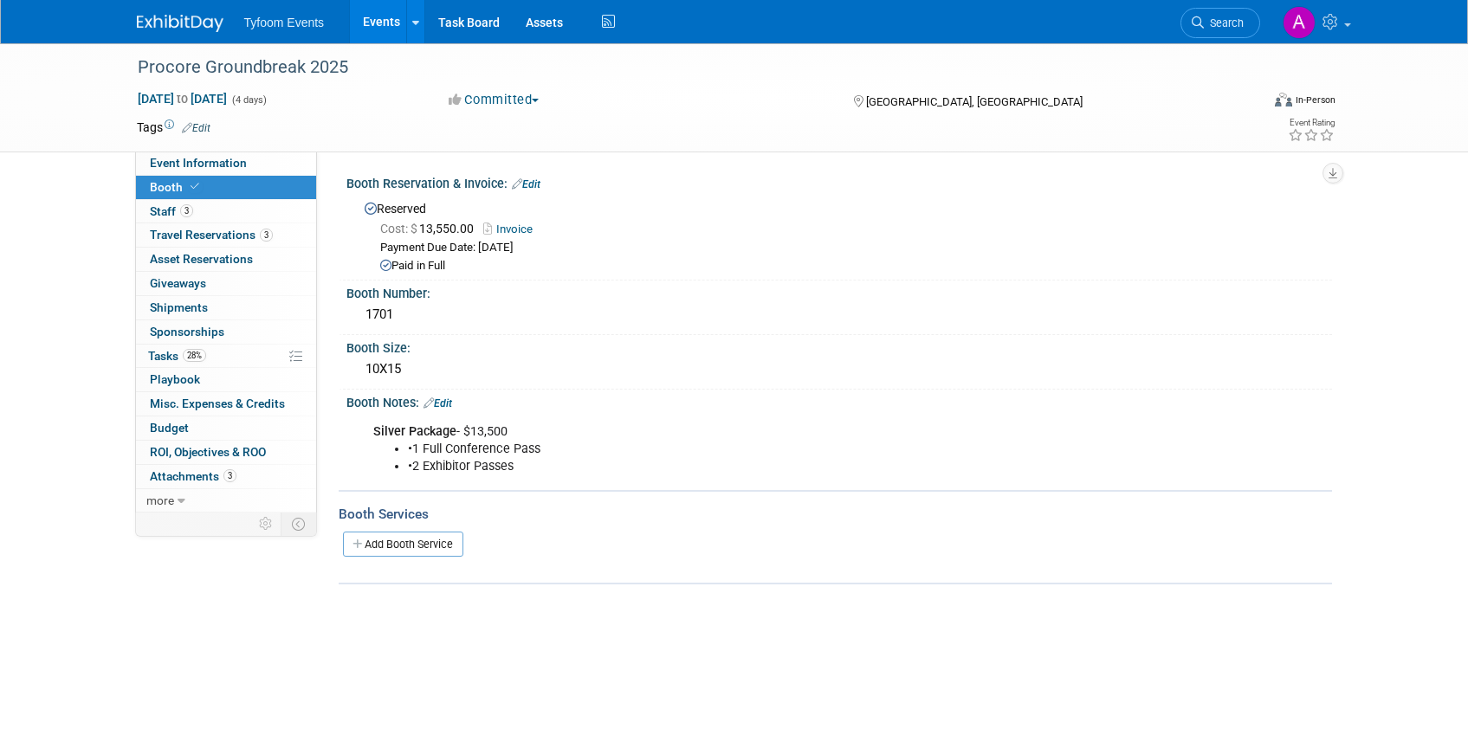
click at [512, 230] on link "Invoice" at bounding box center [512, 229] width 58 height 13
drag, startPoint x: 520, startPoint y: 465, endPoint x: 367, endPoint y: 436, distance: 155.2
click at [367, 436] on div "Silver Package - $13,500 • 1 Full Conference Pass • 2 Exhibitor Passes" at bounding box center [751, 449] width 780 height 69
copy div "Silver Package - $13,500 • 1 Full Conference Pass • 2 Exhibitor Passes"
click at [522, 662] on body "Tyfoom Events Events Add Event Bulk Upload Events Shareable Event Boards Recent…" at bounding box center [734, 367] width 1468 height 735
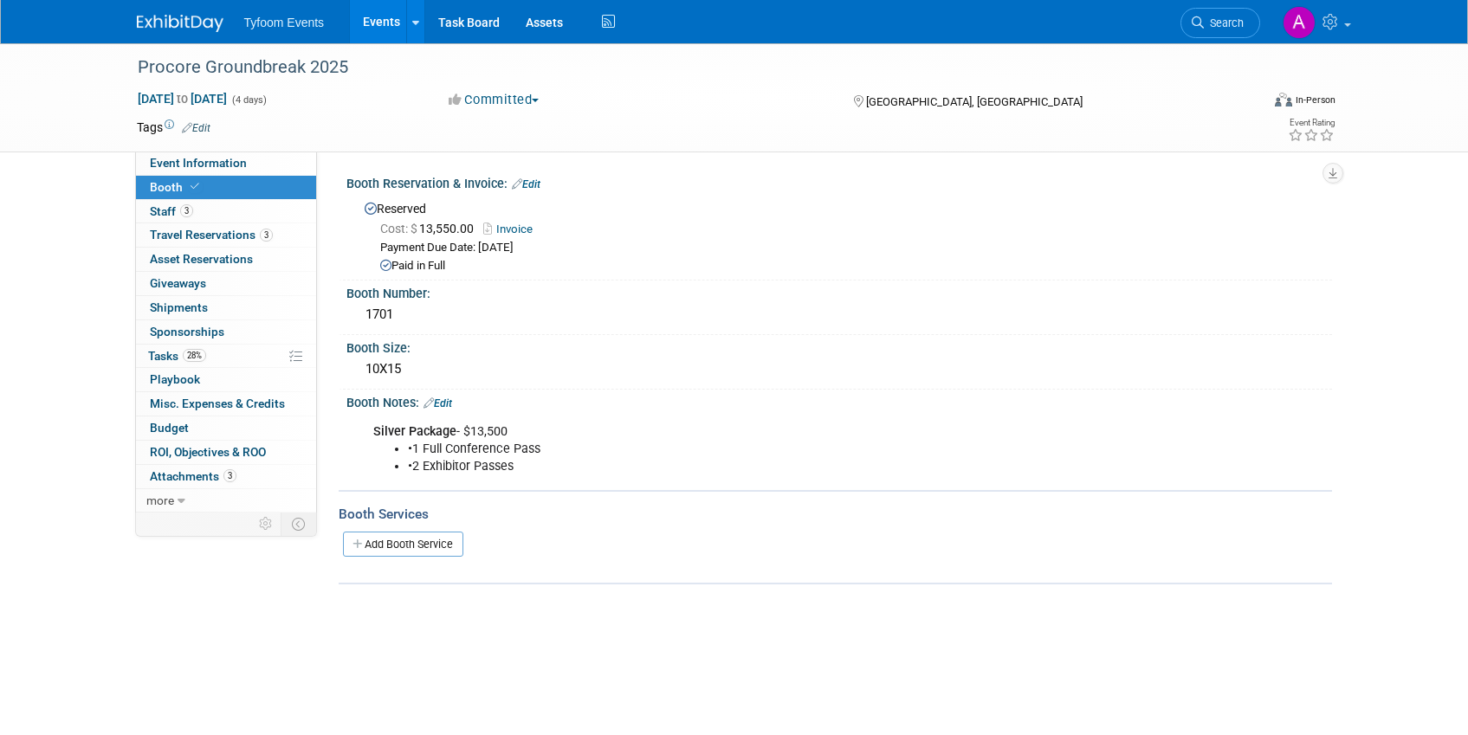
click at [521, 229] on link "Invoice" at bounding box center [512, 229] width 58 height 13
click at [197, 162] on span "Event Information" at bounding box center [198, 163] width 97 height 14
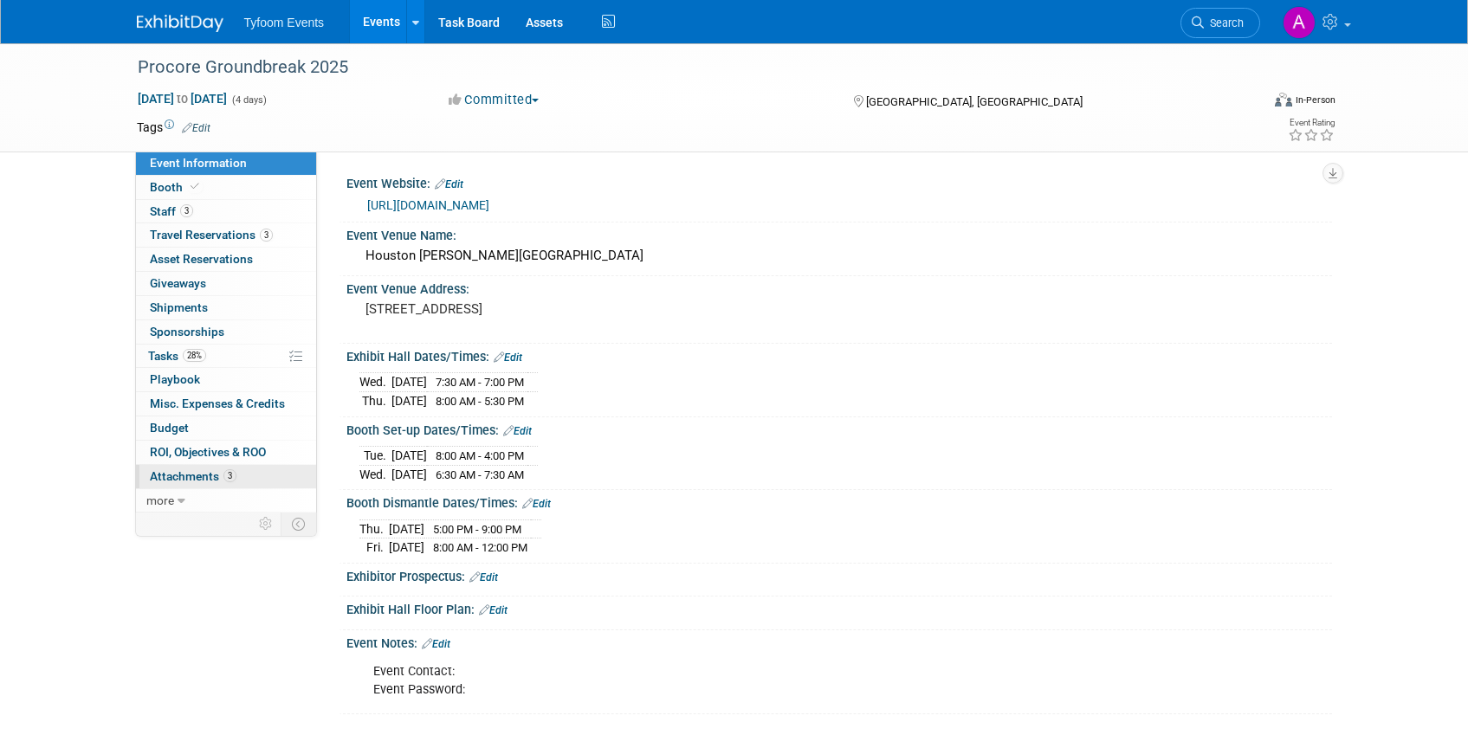
click at [180, 482] on span "Attachments 3" at bounding box center [193, 476] width 87 height 14
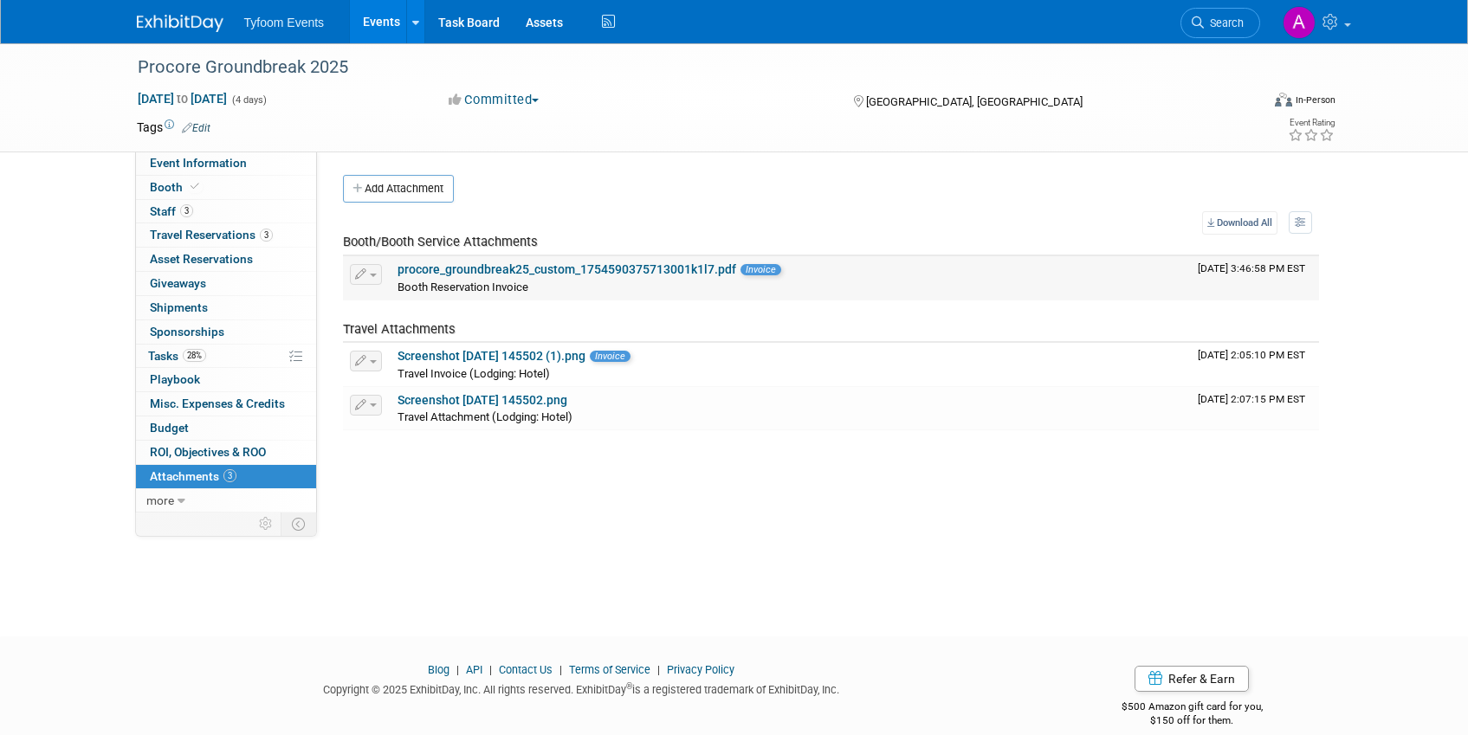
click at [487, 267] on link "procore_groundbreak25_custom_1754590375713001k1l7.pdf" at bounding box center [567, 269] width 339 height 14
click at [210, 161] on span "Event Information" at bounding box center [198, 163] width 97 height 14
